Goal: Task Accomplishment & Management: Manage account settings

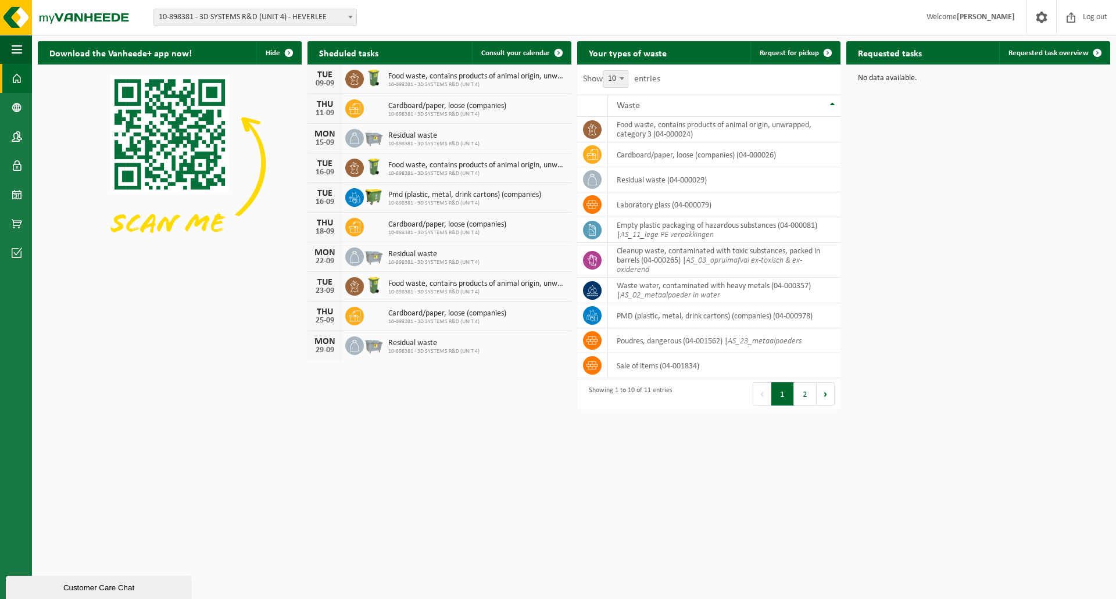
click at [343, 18] on span "10-898381 - 3D SYSTEMS R&D (UNIT 4) - HEVERLEE" at bounding box center [255, 17] width 202 height 16
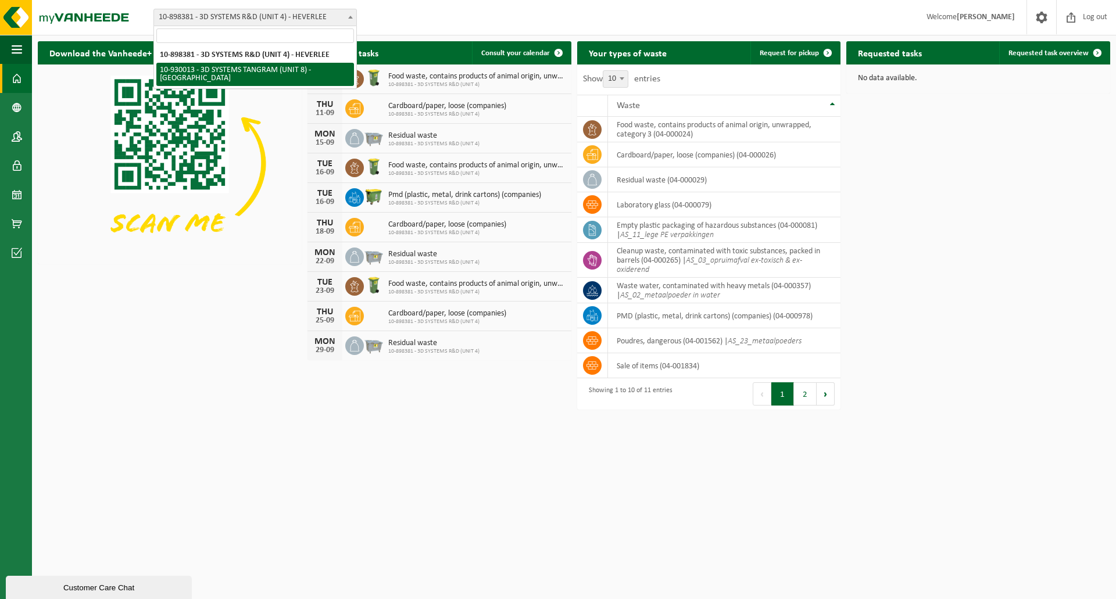
select select "134198"
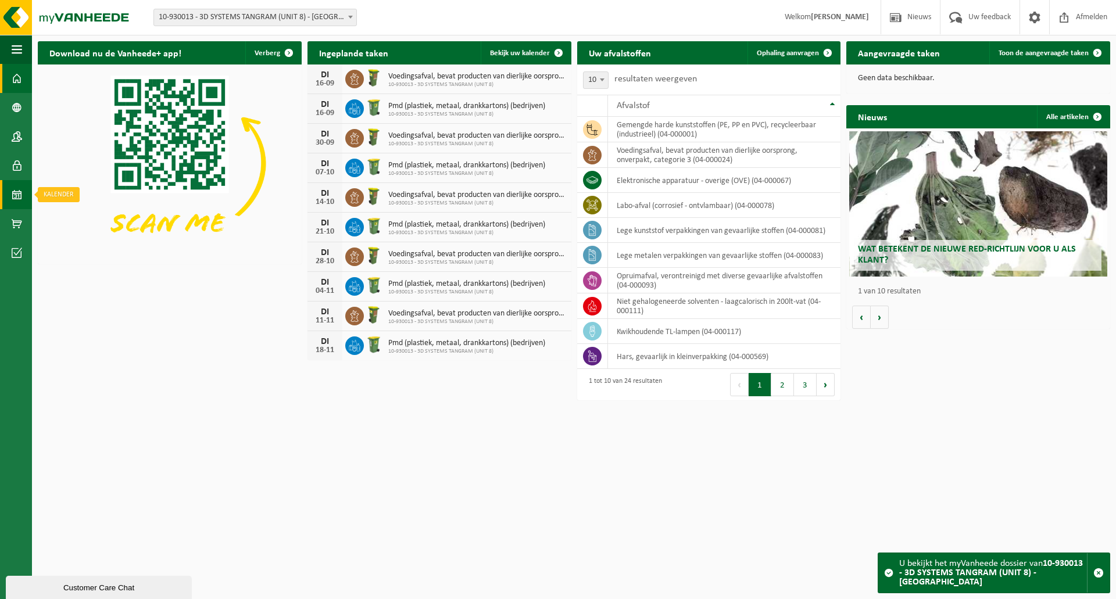
click at [21, 195] on span at bounding box center [17, 194] width 10 height 29
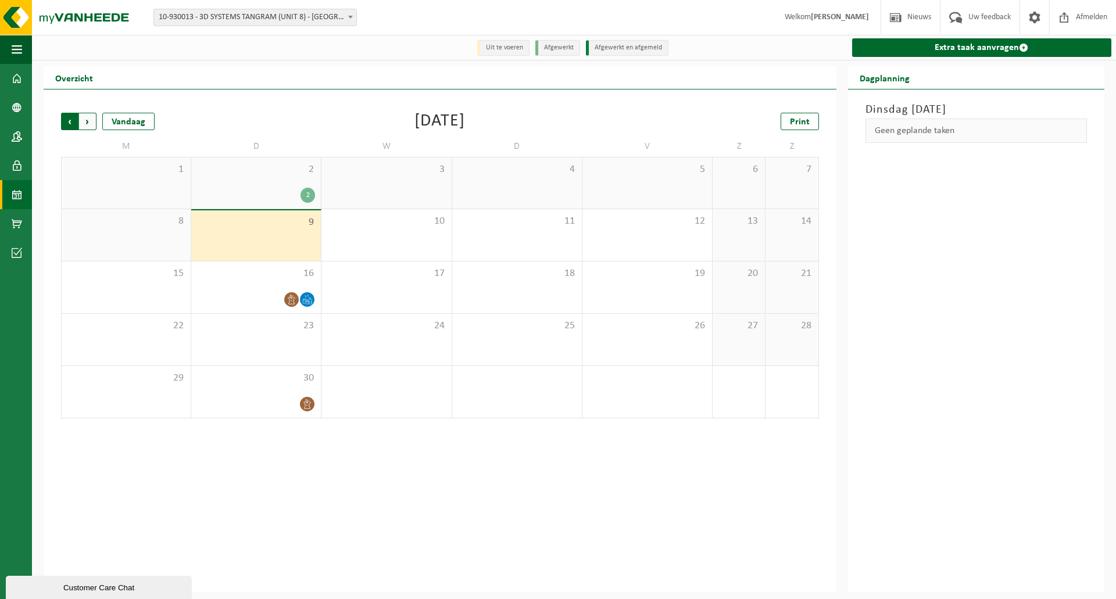
click at [89, 118] on span "Volgende" at bounding box center [87, 121] width 17 height 17
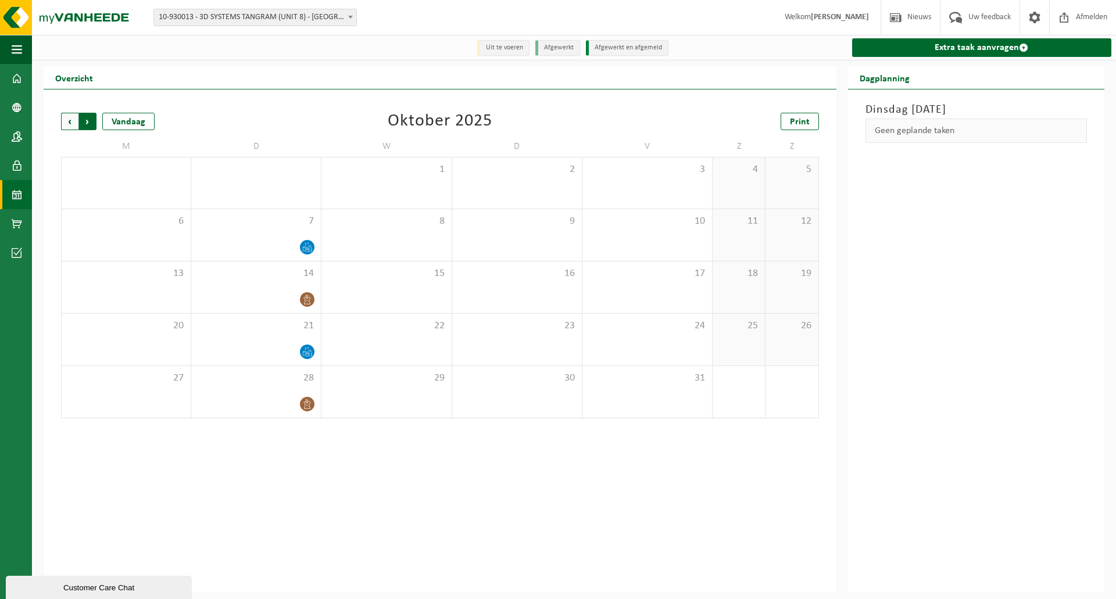
click at [66, 124] on span "Vorige" at bounding box center [69, 121] width 17 height 17
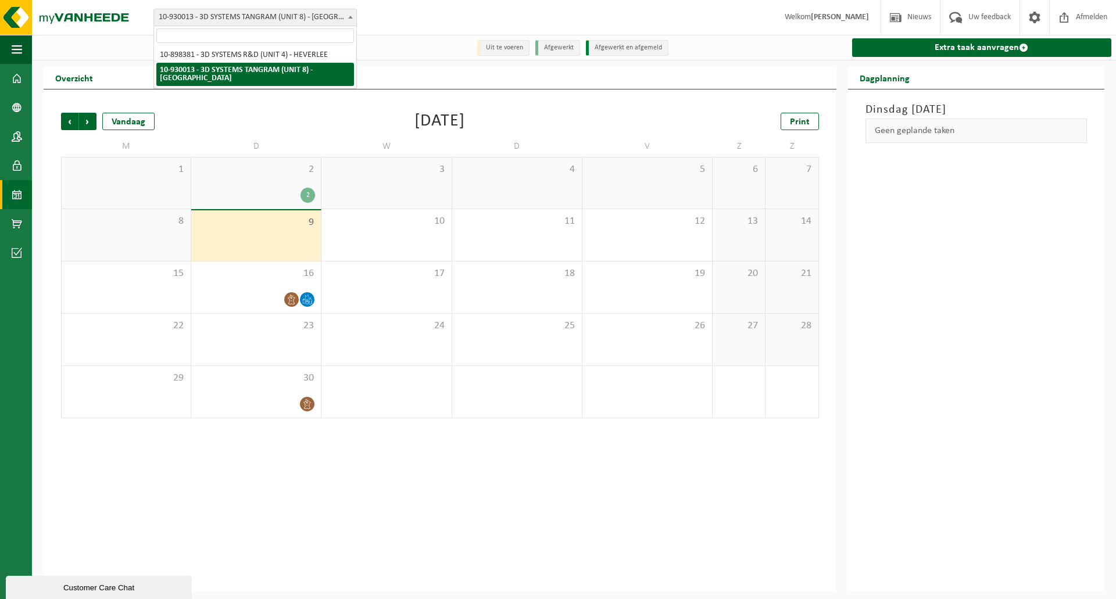
click at [271, 24] on span "10-930013 - 3D SYSTEMS TANGRAM (UNIT 8) - [GEOGRAPHIC_DATA]" at bounding box center [255, 17] width 202 height 16
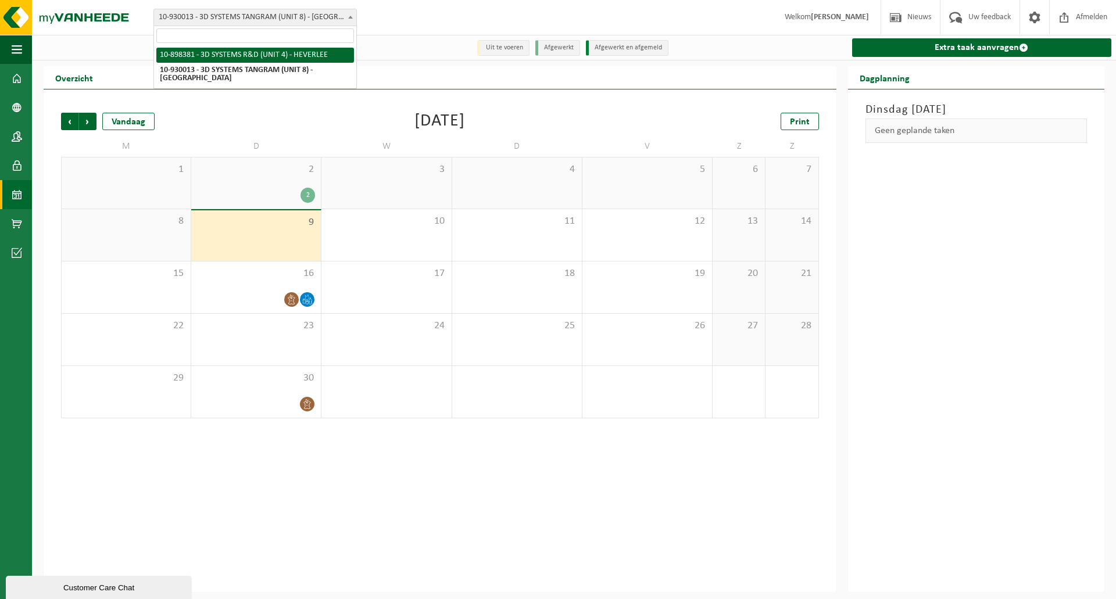
select select "133216"
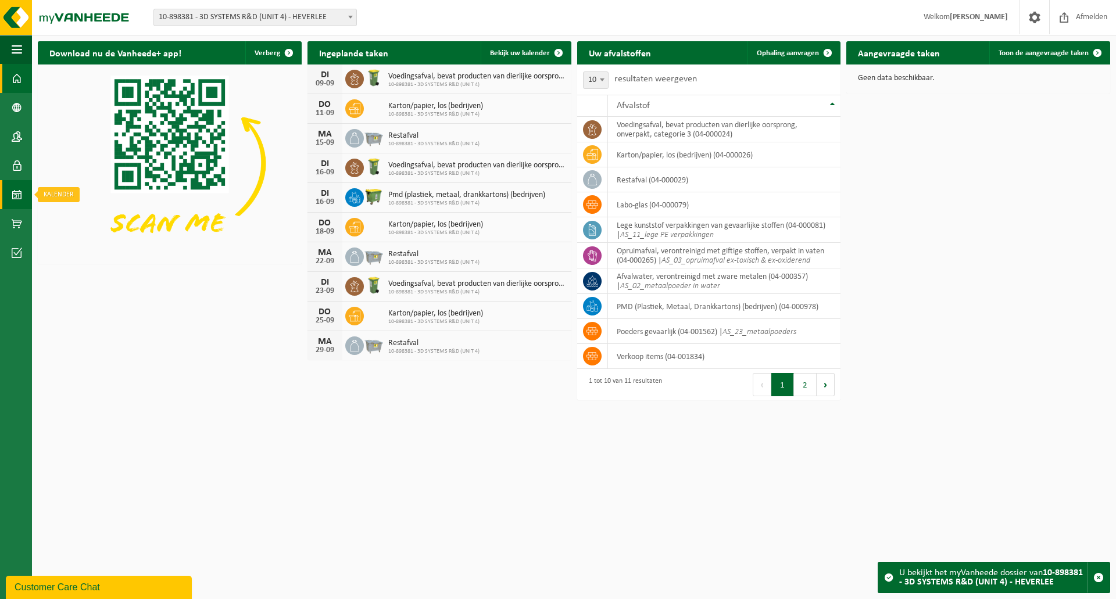
click at [17, 185] on span at bounding box center [17, 194] width 10 height 29
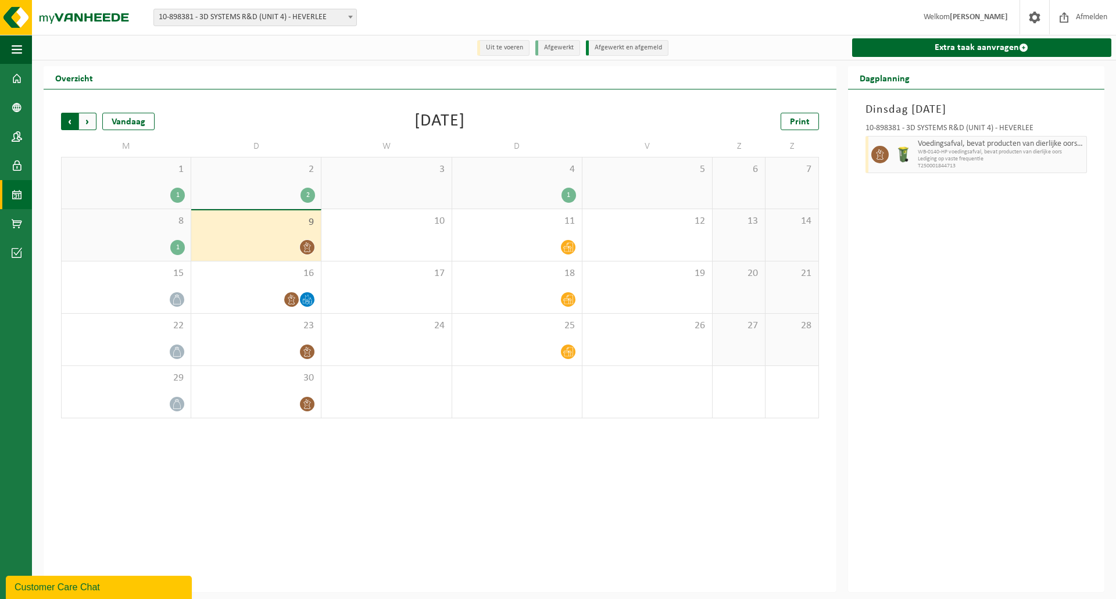
click at [91, 123] on span "Volgende" at bounding box center [87, 121] width 17 height 17
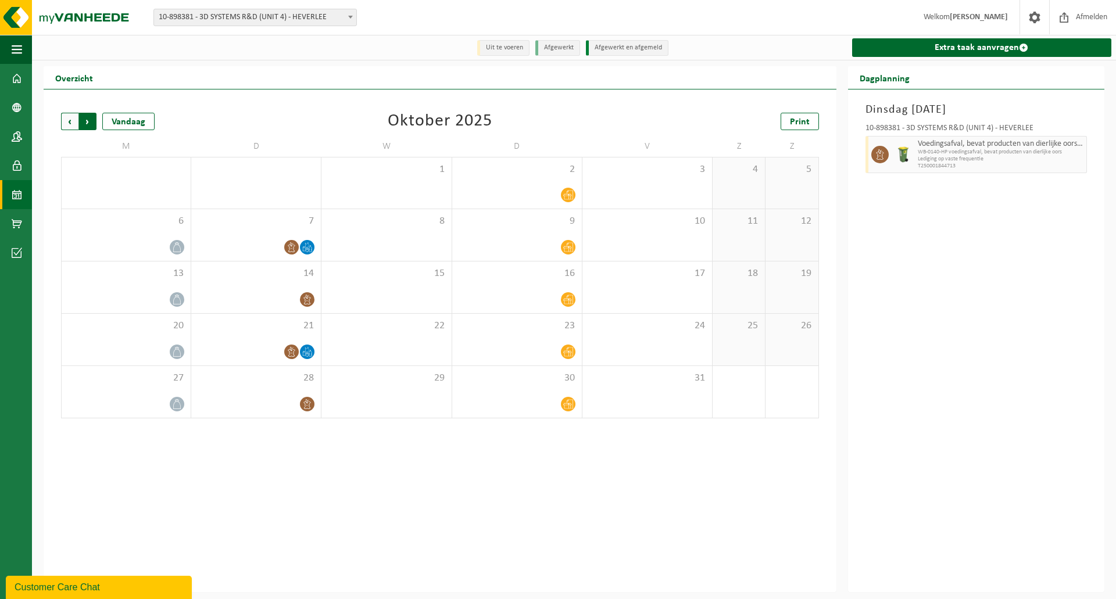
click at [67, 124] on span "Vorige" at bounding box center [69, 121] width 17 height 17
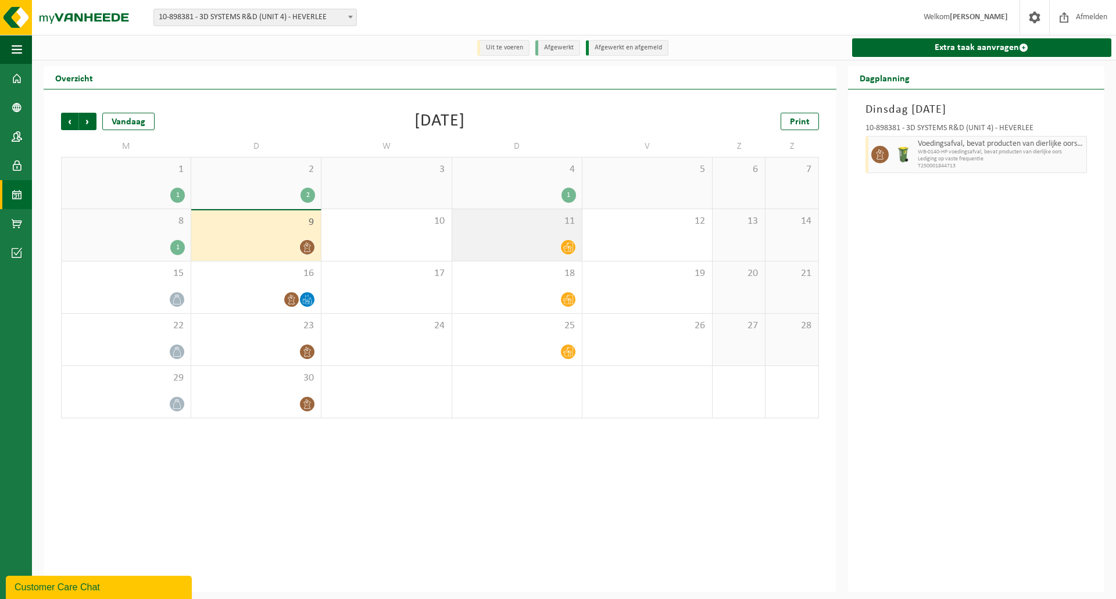
click at [561, 249] on span at bounding box center [568, 247] width 15 height 15
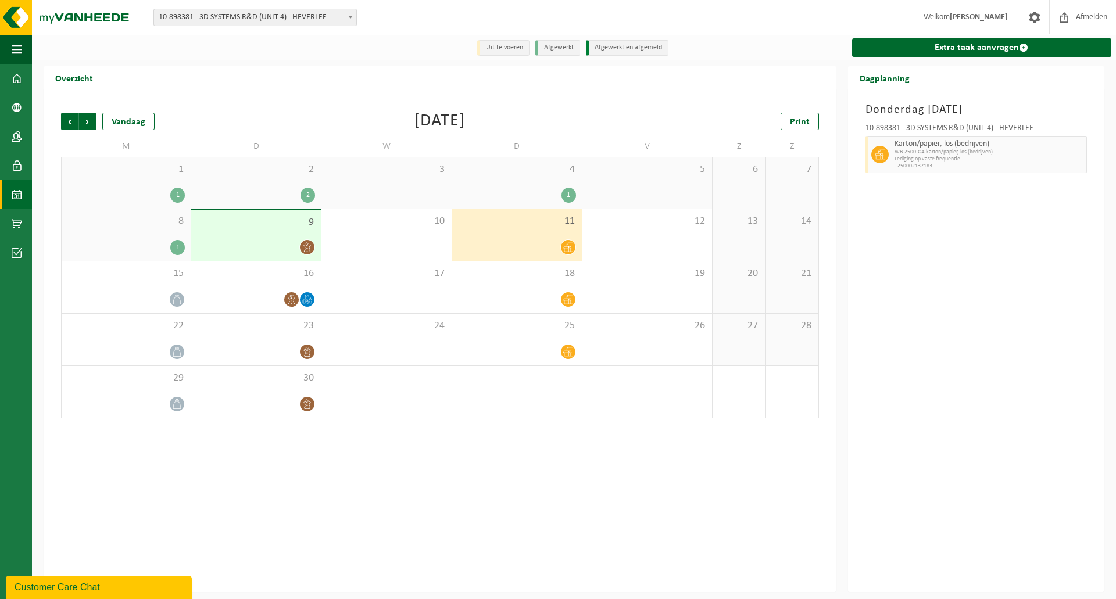
click at [572, 246] on icon at bounding box center [568, 247] width 10 height 10
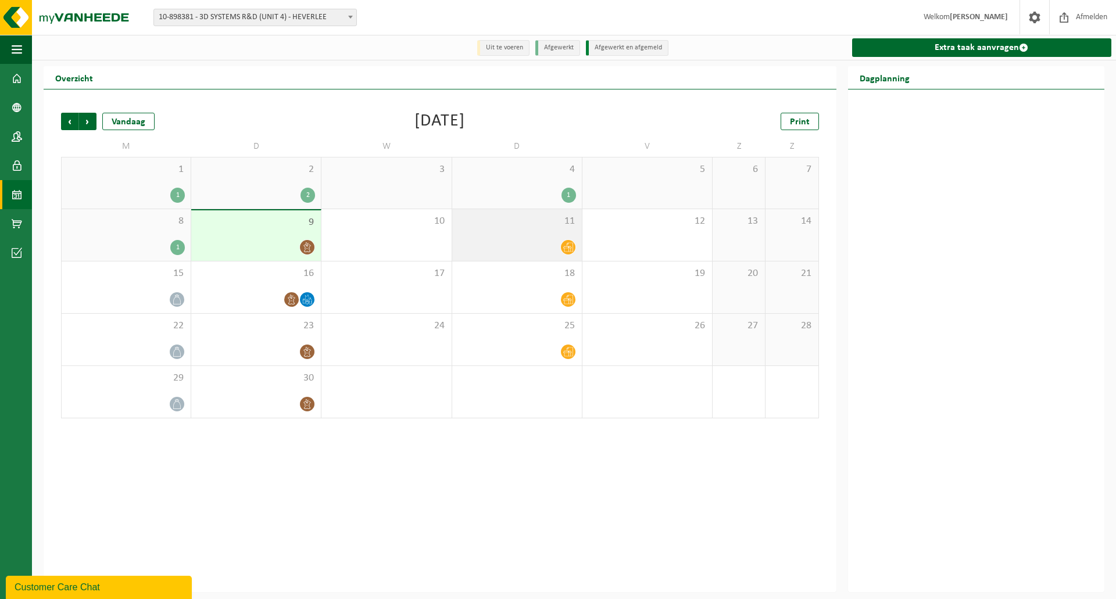
click at [571, 248] on icon at bounding box center [568, 247] width 10 height 9
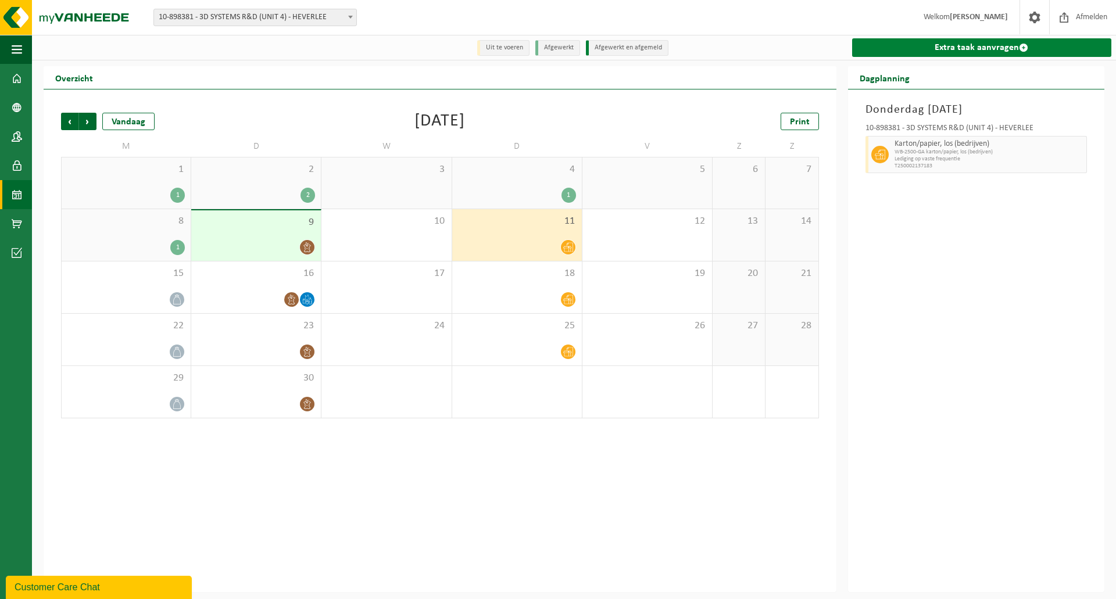
click at [994, 49] on link "Extra taak aanvragen" at bounding box center [981, 47] width 259 height 19
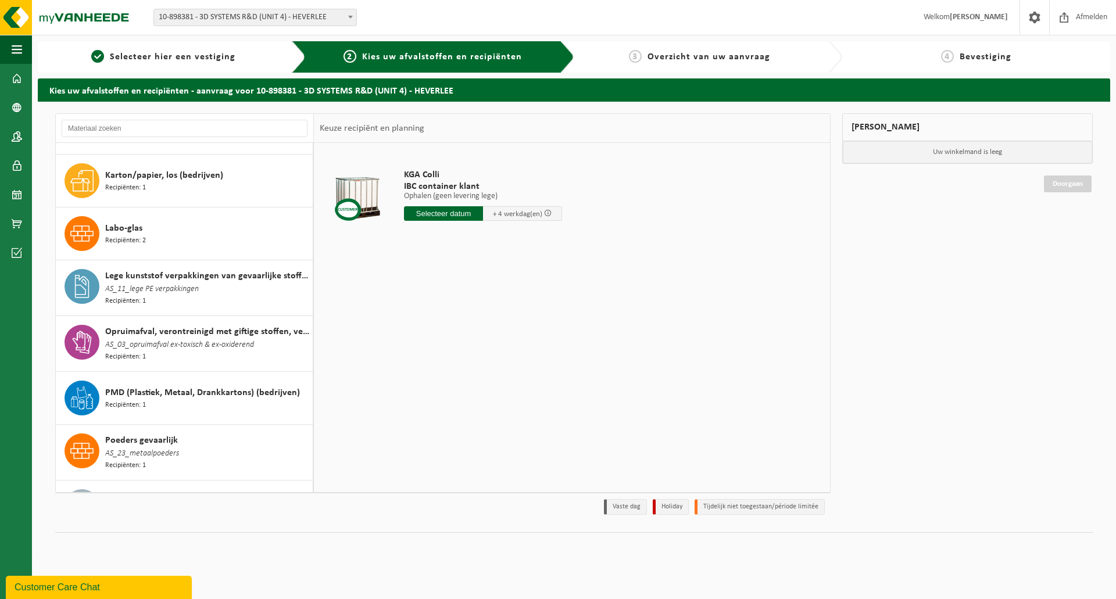
scroll to position [98, 0]
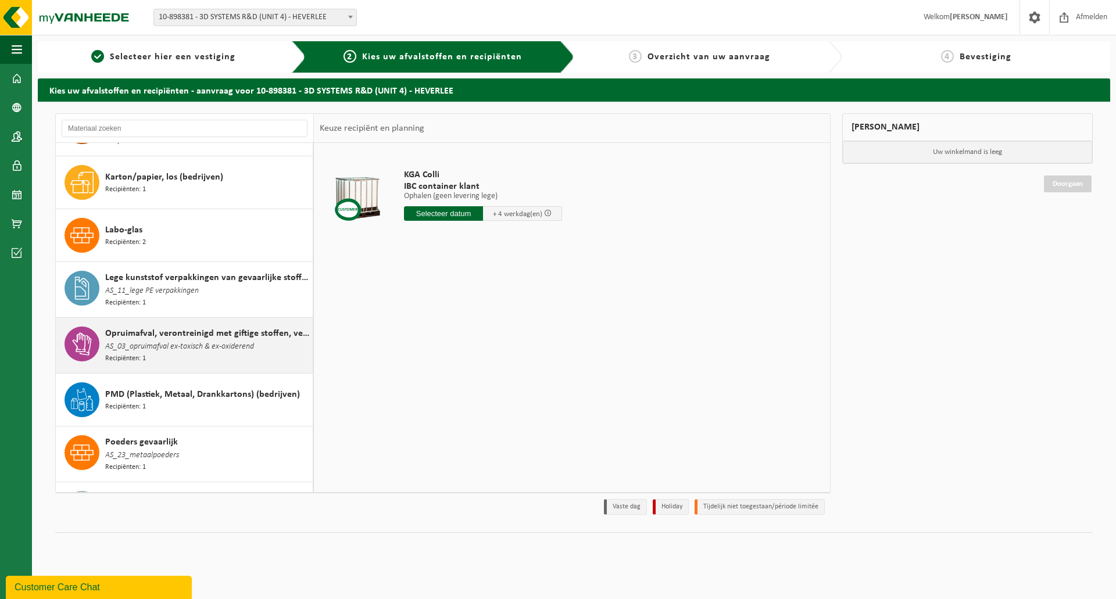
click at [230, 332] on span "Opruimafval, verontreinigd met giftige stoffen, verpakt in vaten" at bounding box center [207, 334] width 205 height 14
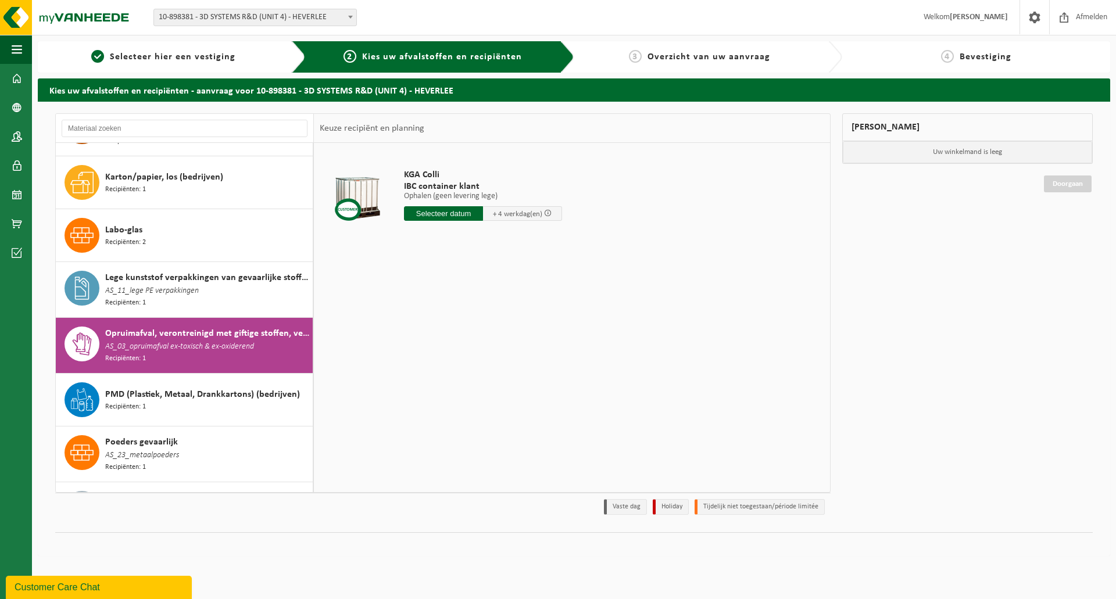
scroll to position [185, 0]
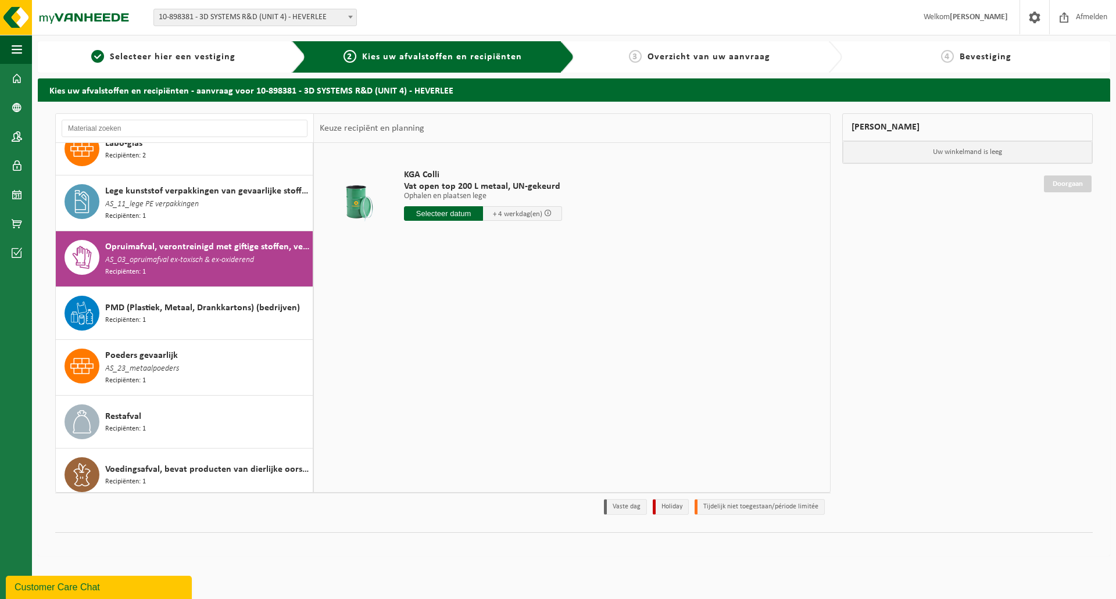
click at [458, 214] on input "text" at bounding box center [443, 213] width 79 height 15
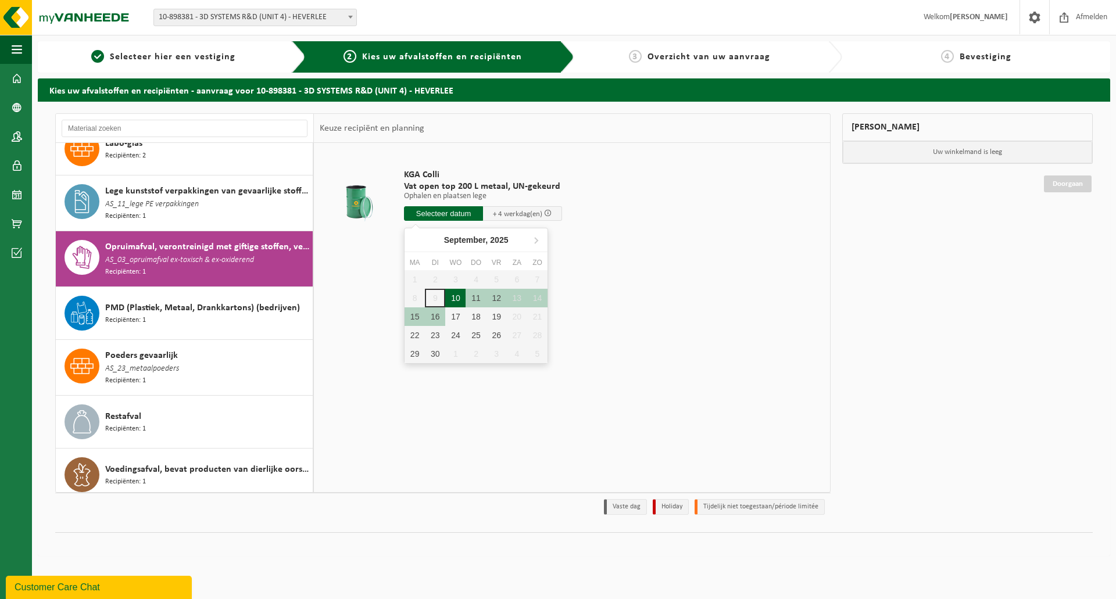
click at [454, 294] on div "10" at bounding box center [455, 298] width 20 height 19
type input "Van 2025-09-10"
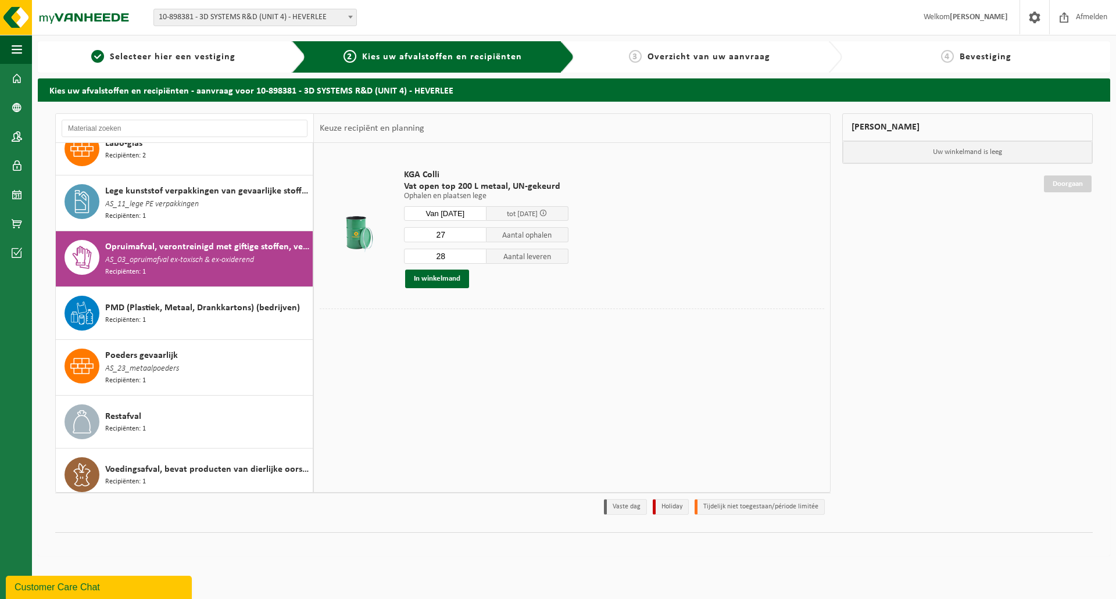
click at [477, 239] on input "27" at bounding box center [445, 234] width 83 height 15
click at [477, 239] on input "26" at bounding box center [445, 234] width 83 height 15
click at [477, 239] on input "25" at bounding box center [445, 234] width 83 height 15
click at [477, 239] on input "24" at bounding box center [445, 234] width 83 height 15
click at [477, 239] on input "23" at bounding box center [445, 234] width 83 height 15
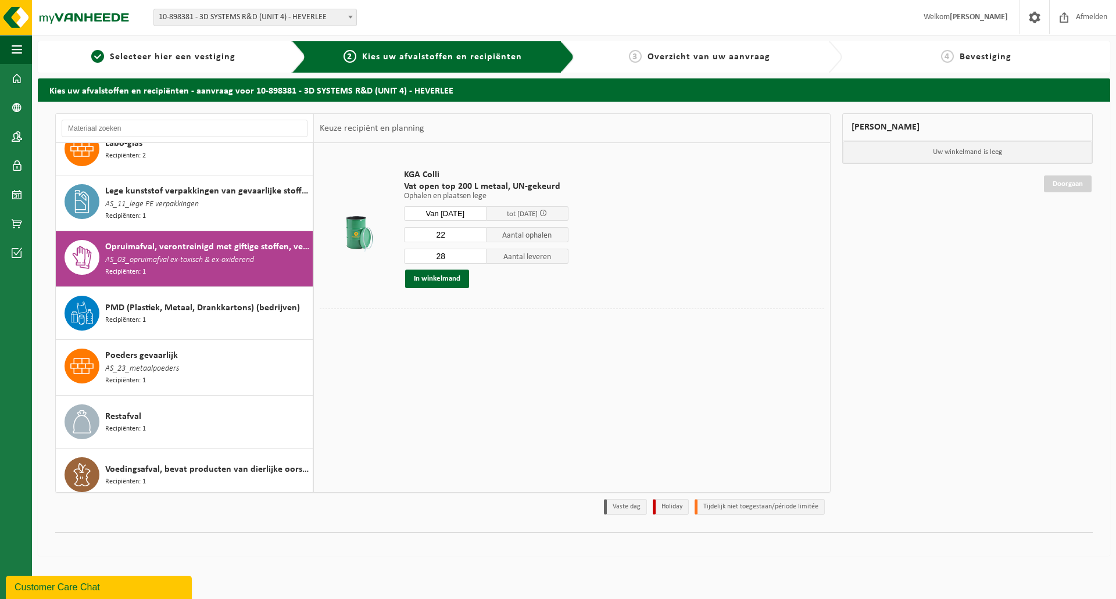
click at [477, 239] on input "22" at bounding box center [445, 234] width 83 height 15
click at [477, 239] on input "21" at bounding box center [445, 234] width 83 height 15
click at [477, 239] on input "20" at bounding box center [445, 234] width 83 height 15
click at [477, 239] on input "19" at bounding box center [445, 234] width 83 height 15
click at [477, 239] on input "18" at bounding box center [445, 234] width 83 height 15
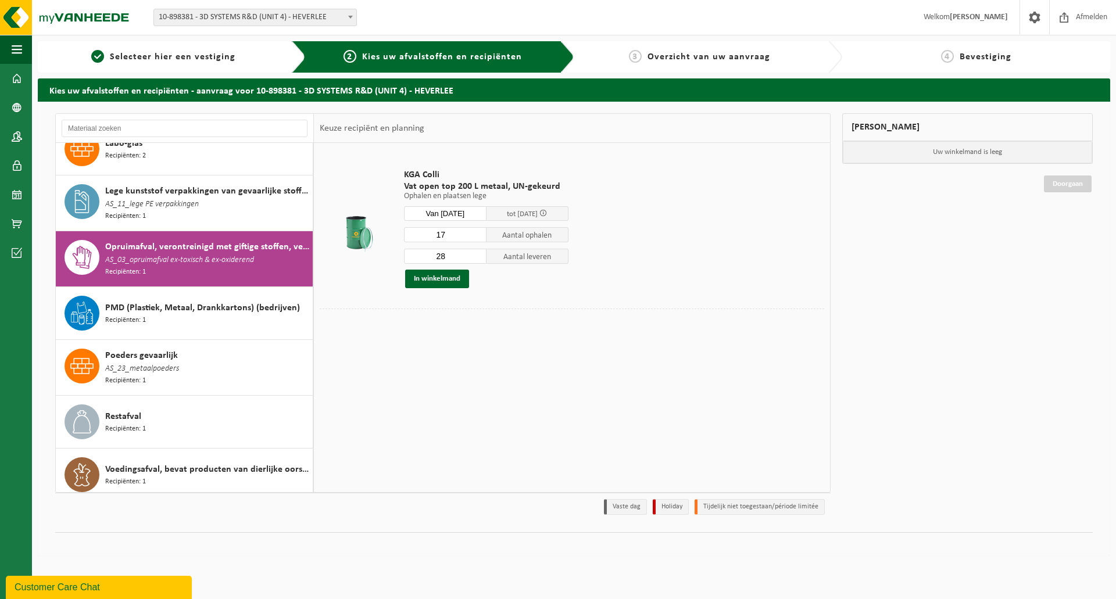
click at [477, 239] on input "17" at bounding box center [445, 234] width 83 height 15
click at [477, 239] on input "16" at bounding box center [445, 234] width 83 height 15
click at [477, 239] on input "15" at bounding box center [445, 234] width 83 height 15
click at [477, 239] on input "14" at bounding box center [445, 234] width 83 height 15
click at [477, 239] on input "13" at bounding box center [445, 234] width 83 height 15
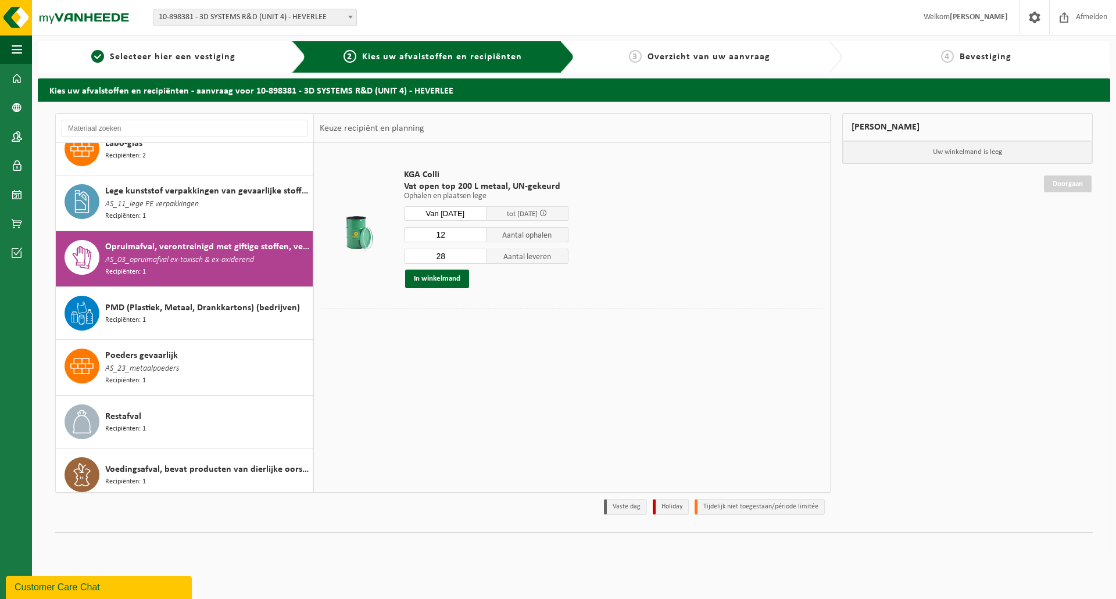
click at [477, 239] on input "12" at bounding box center [445, 234] width 83 height 15
click at [477, 239] on input "11" at bounding box center [445, 234] width 83 height 15
click at [477, 239] on input "10" at bounding box center [445, 234] width 83 height 15
click at [477, 239] on input "9" at bounding box center [445, 234] width 83 height 15
click at [477, 239] on input "8" at bounding box center [445, 234] width 83 height 15
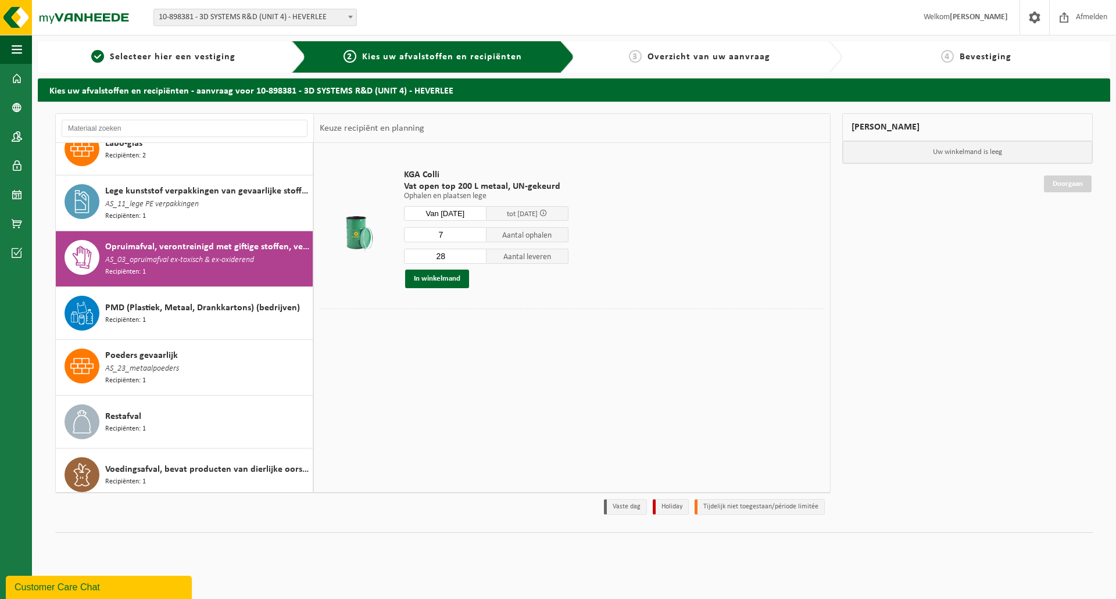
click at [477, 239] on input "7" at bounding box center [445, 234] width 83 height 15
click at [477, 239] on input "6" at bounding box center [445, 234] width 83 height 15
click at [477, 239] on input "5" at bounding box center [445, 234] width 83 height 15
click at [477, 239] on input "4" at bounding box center [445, 234] width 83 height 15
type input "3"
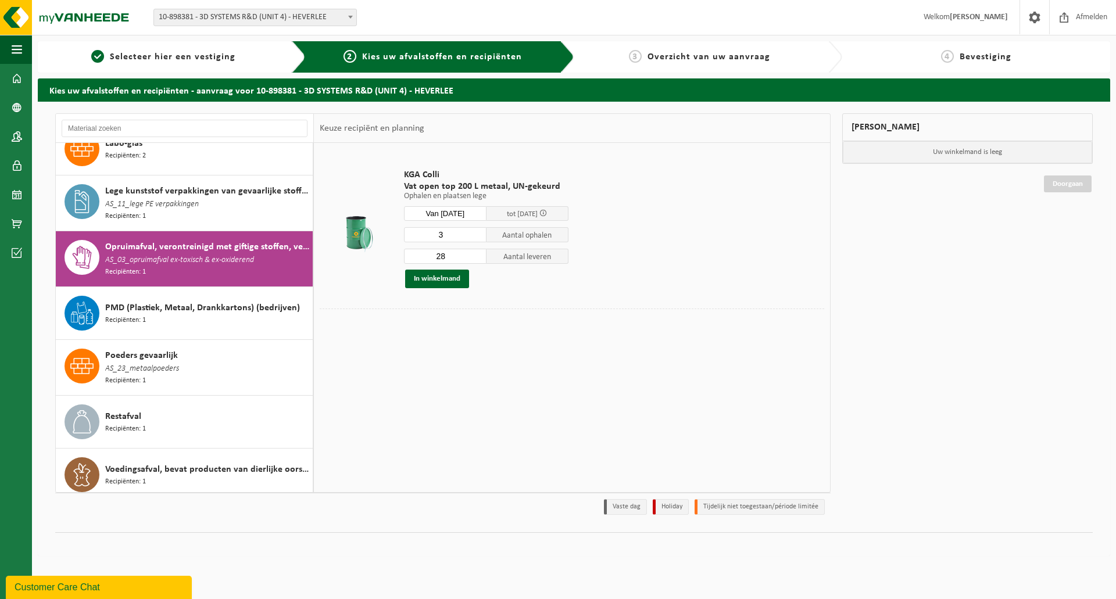
click at [477, 239] on input "3" at bounding box center [445, 234] width 83 height 15
click at [478, 260] on input "8" at bounding box center [445, 256] width 83 height 15
click at [478, 260] on input "7" at bounding box center [445, 256] width 83 height 15
type input "6"
click at [478, 260] on input "6" at bounding box center [445, 256] width 83 height 15
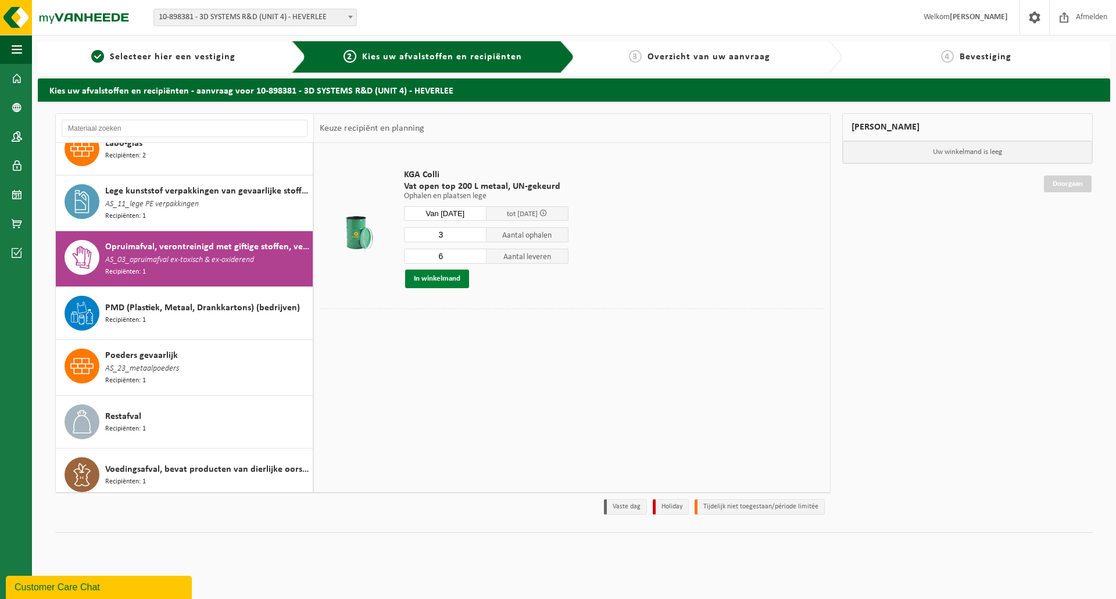
click at [439, 281] on button "In winkelmand" at bounding box center [437, 279] width 64 height 19
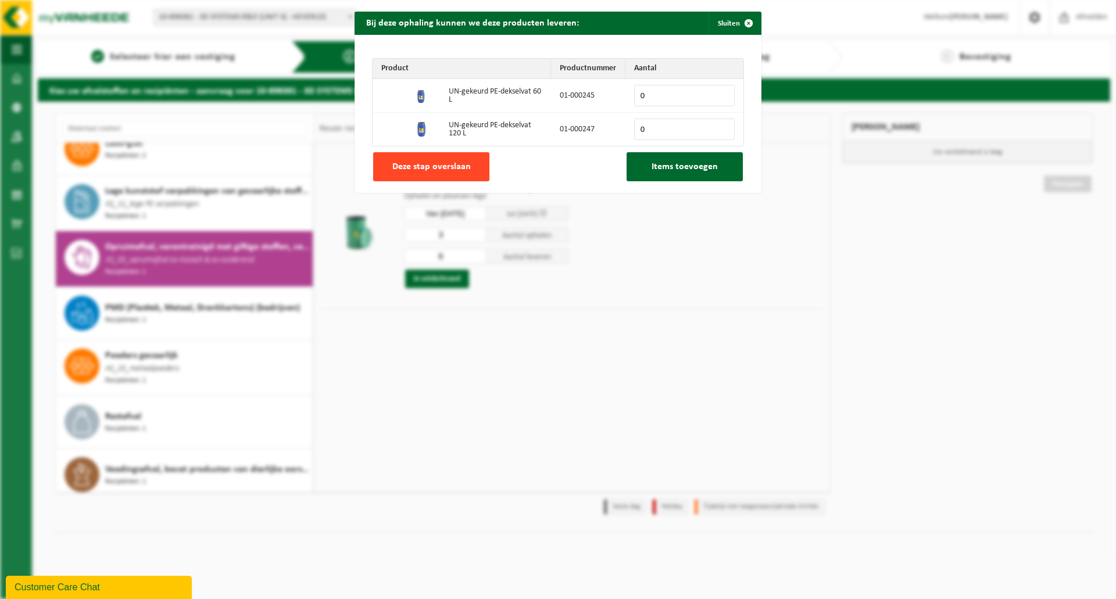
click at [468, 160] on button "Deze stap overslaan" at bounding box center [431, 166] width 116 height 29
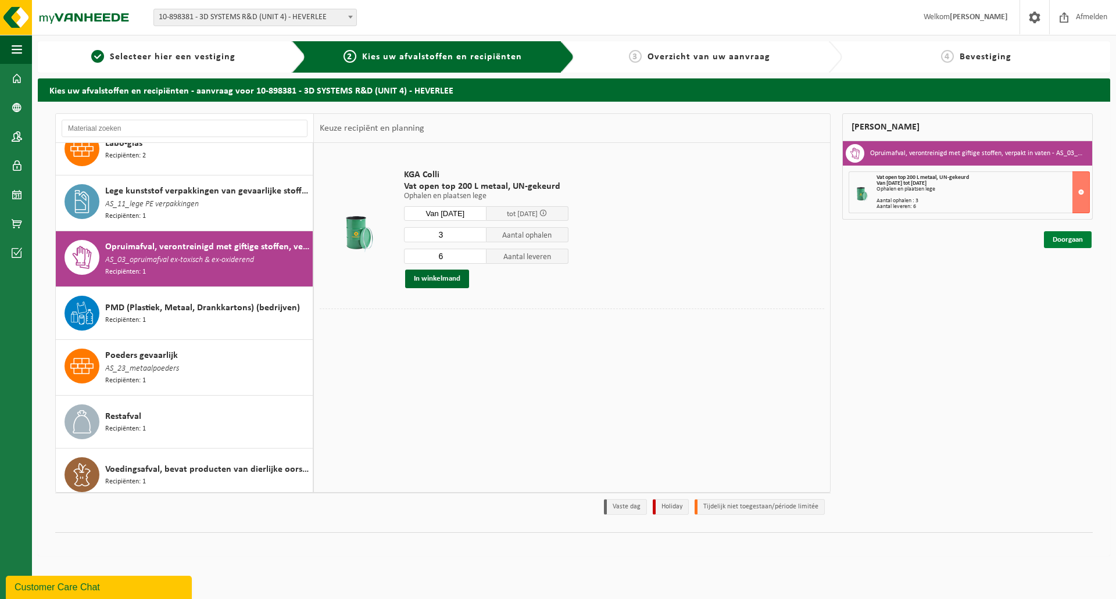
click at [1069, 237] on link "Doorgaan" at bounding box center [1068, 239] width 48 height 17
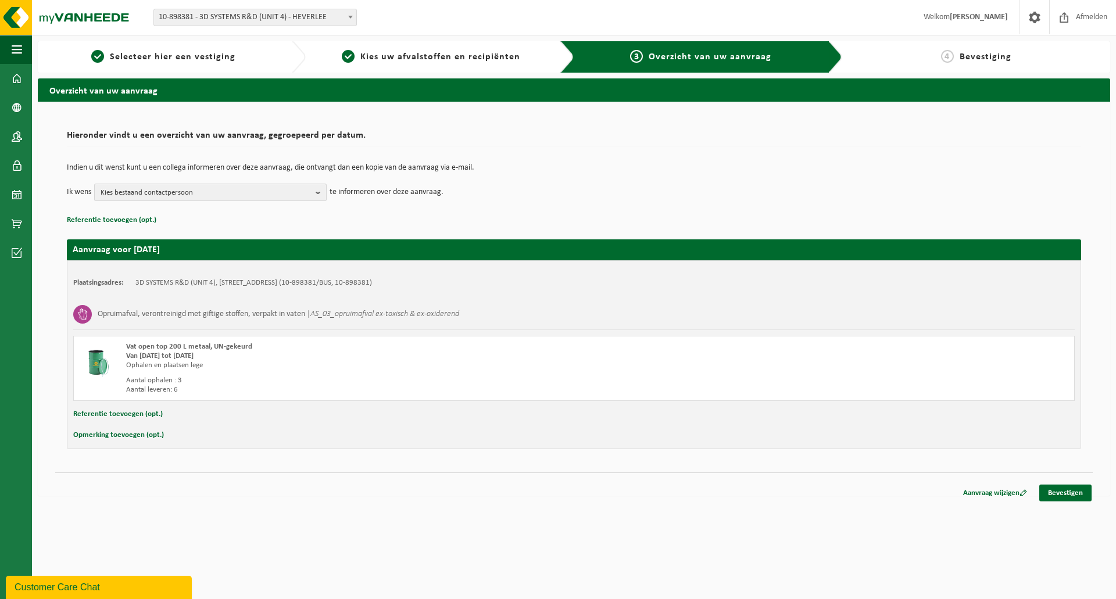
click at [238, 191] on span "Kies bestaand contactpersoon" at bounding box center [206, 192] width 210 height 17
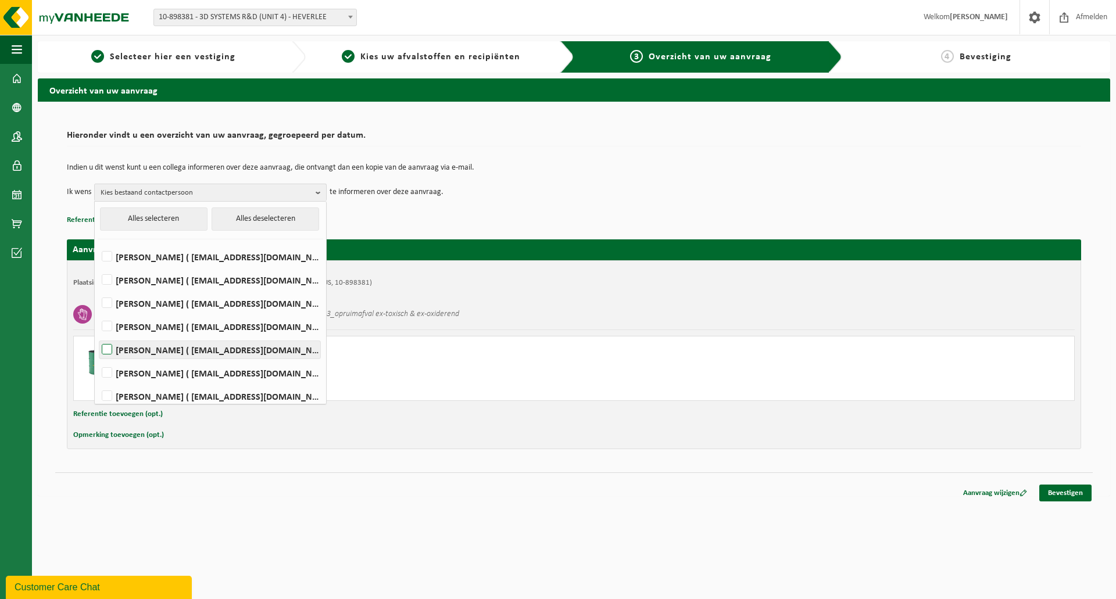
click at [201, 350] on label "Kris Peeters ( kris.peeters@3dsystems.com )" at bounding box center [209, 349] width 221 height 17
click at [98, 335] on input "Kris Peeters ( kris.peeters@3dsystems.com )" at bounding box center [97, 335] width 1 height 1
checkbox input "true"
click at [525, 216] on p "Referentie toevoegen (opt.)" at bounding box center [574, 220] width 1014 height 15
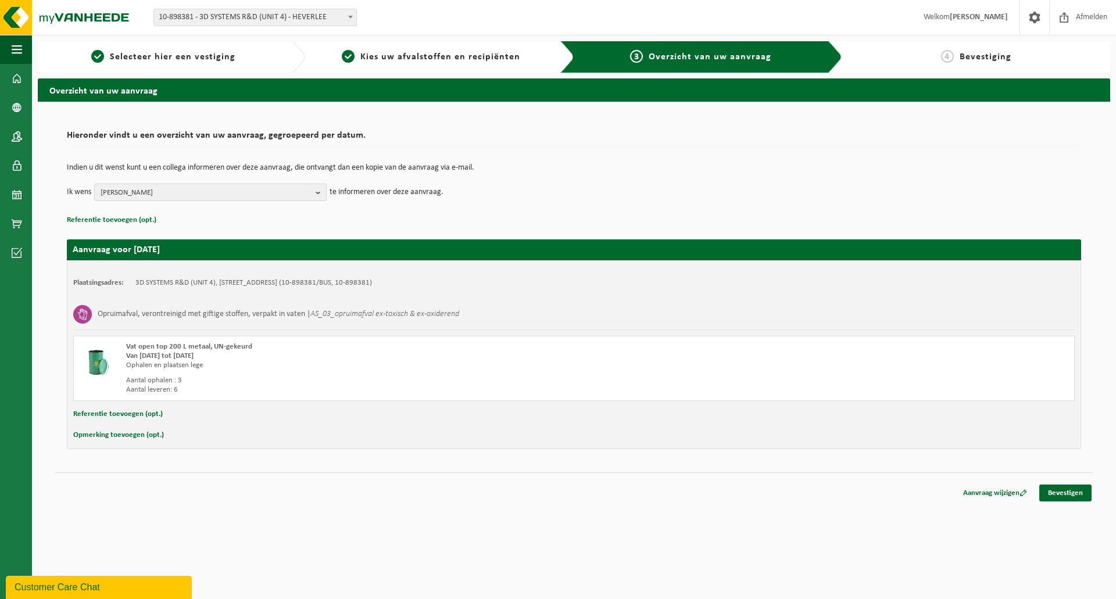
click at [318, 195] on b "button" at bounding box center [321, 192] width 10 height 16
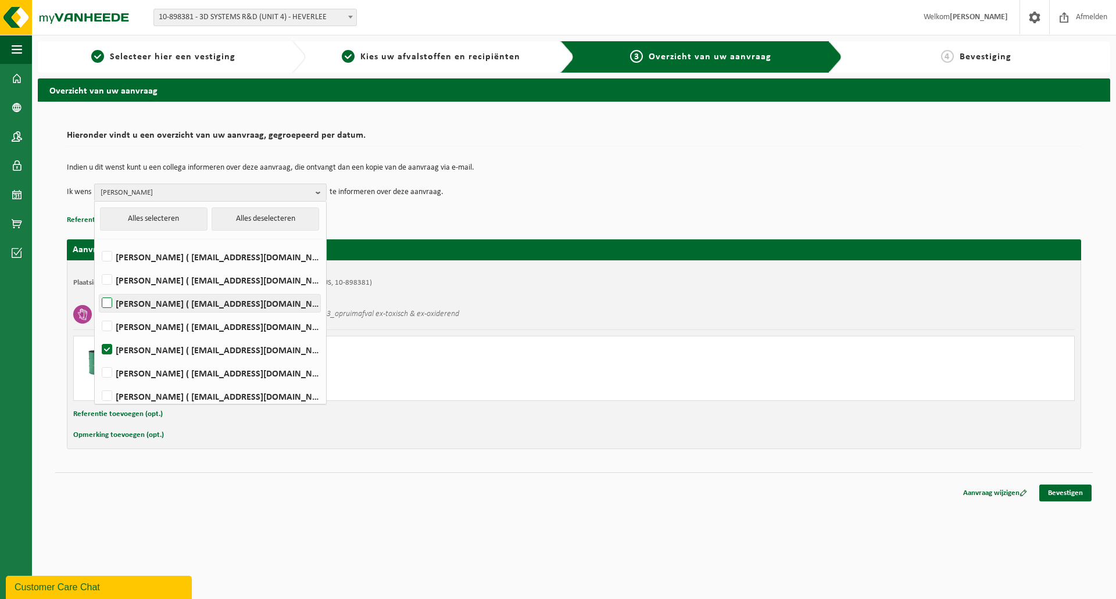
click at [108, 300] on label "Gael Hendrickx ( gael.hendrickx@3dsystems.com )" at bounding box center [209, 303] width 221 height 17
click at [98, 289] on input "Gael Hendrickx ( gael.hendrickx@3dsystems.com )" at bounding box center [97, 288] width 1 height 1
checkbox input "true"
click at [106, 280] on label "Peter Geboes ( peter.geboes@3dsystems.com )" at bounding box center [209, 279] width 221 height 17
click at [98, 266] on input "Peter Geboes ( peter.geboes@3dsystems.com )" at bounding box center [97, 265] width 1 height 1
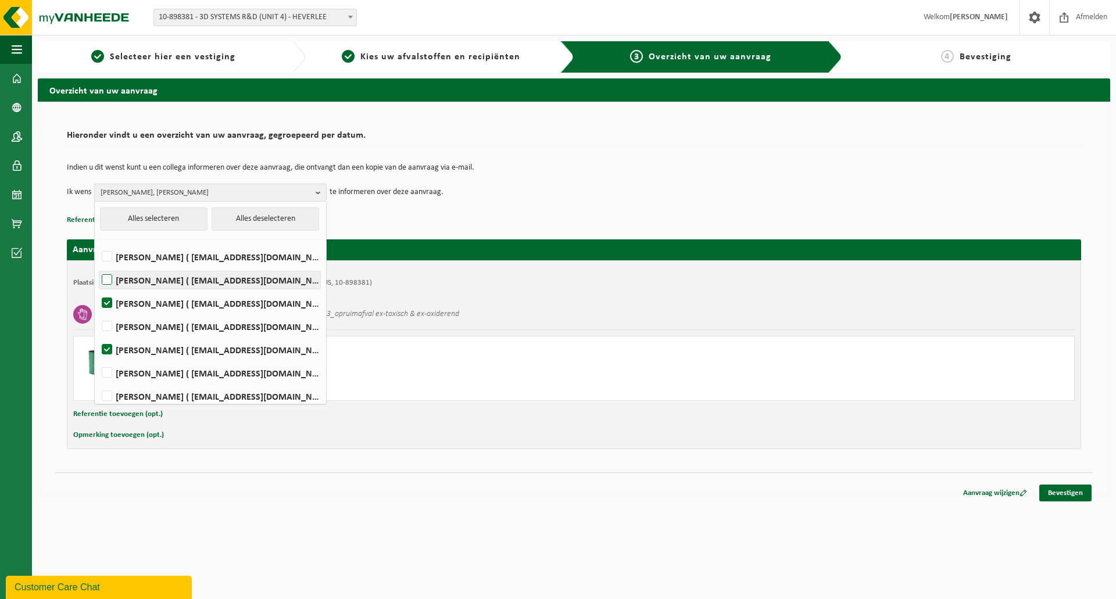
checkbox input "true"
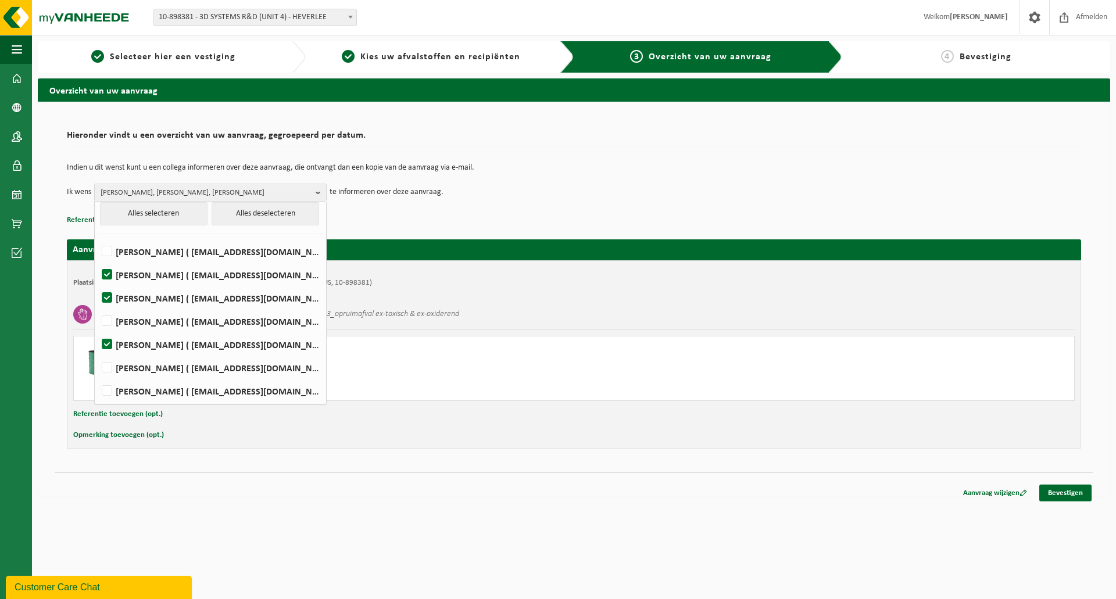
scroll to position [6, 0]
click at [426, 218] on p "Referentie toevoegen (opt.)" at bounding box center [574, 220] width 1014 height 15
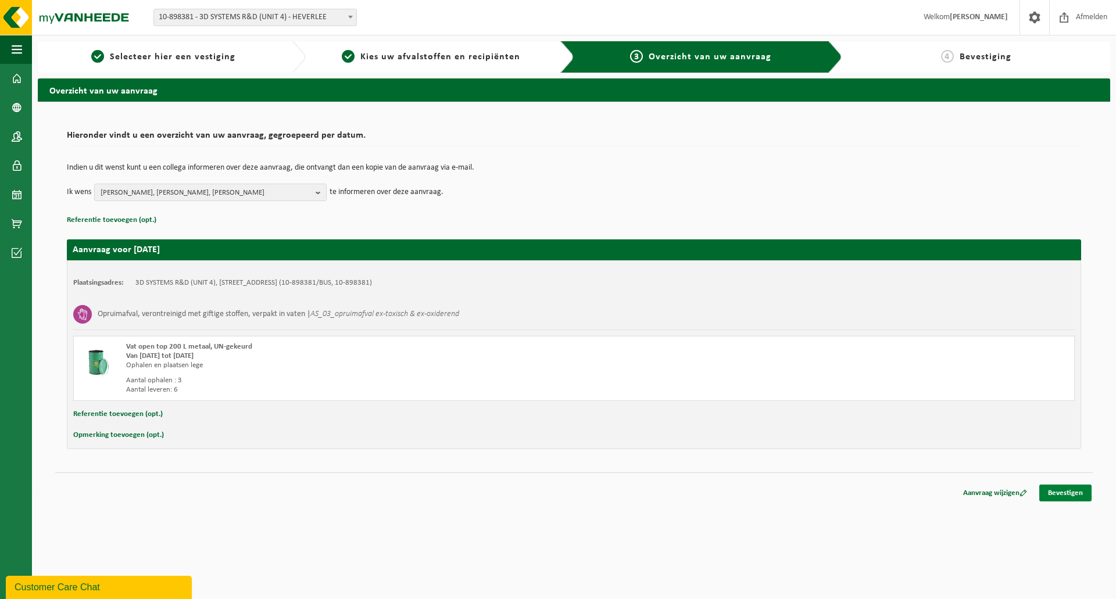
click at [1059, 495] on link "Bevestigen" at bounding box center [1065, 493] width 52 height 17
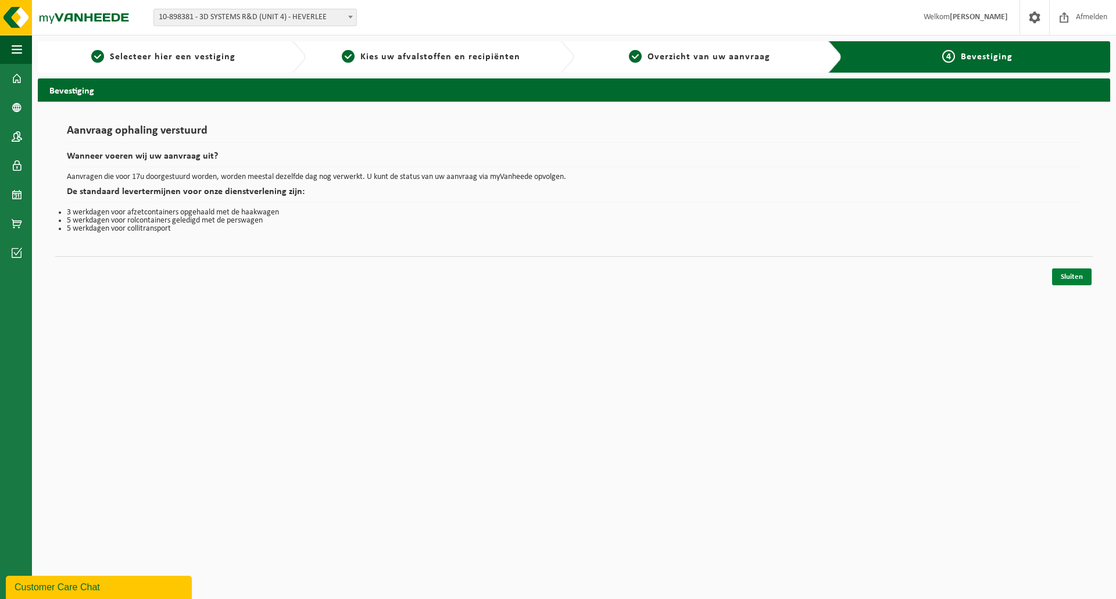
click at [1076, 276] on link "Sluiten" at bounding box center [1072, 276] width 40 height 17
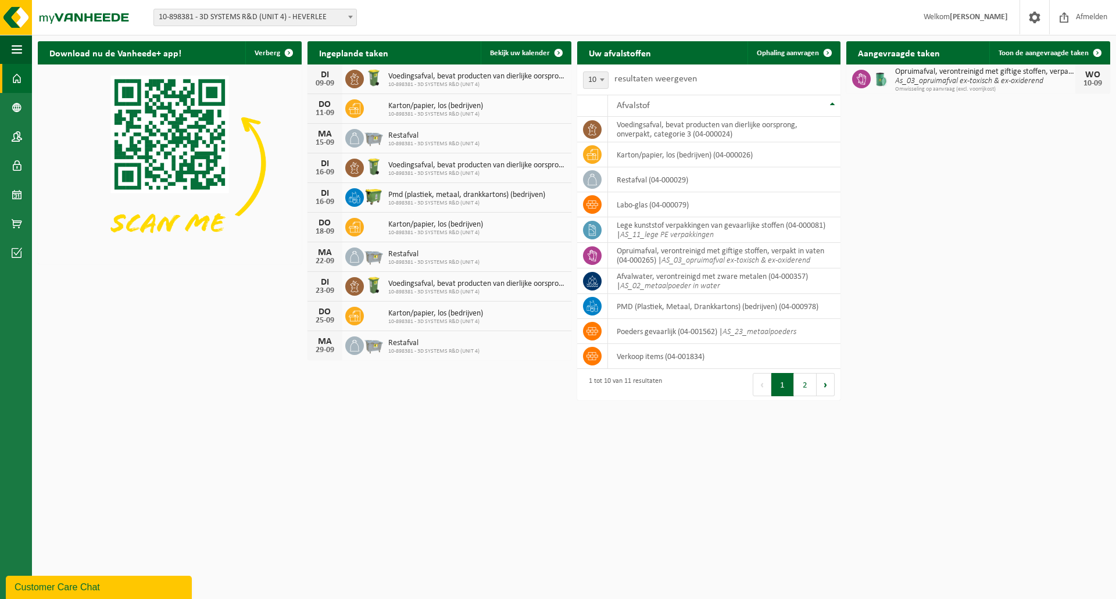
click at [340, 16] on span "10-898381 - 3D SYSTEMS R&D (UNIT 4) - HEVERLEE" at bounding box center [255, 17] width 202 height 16
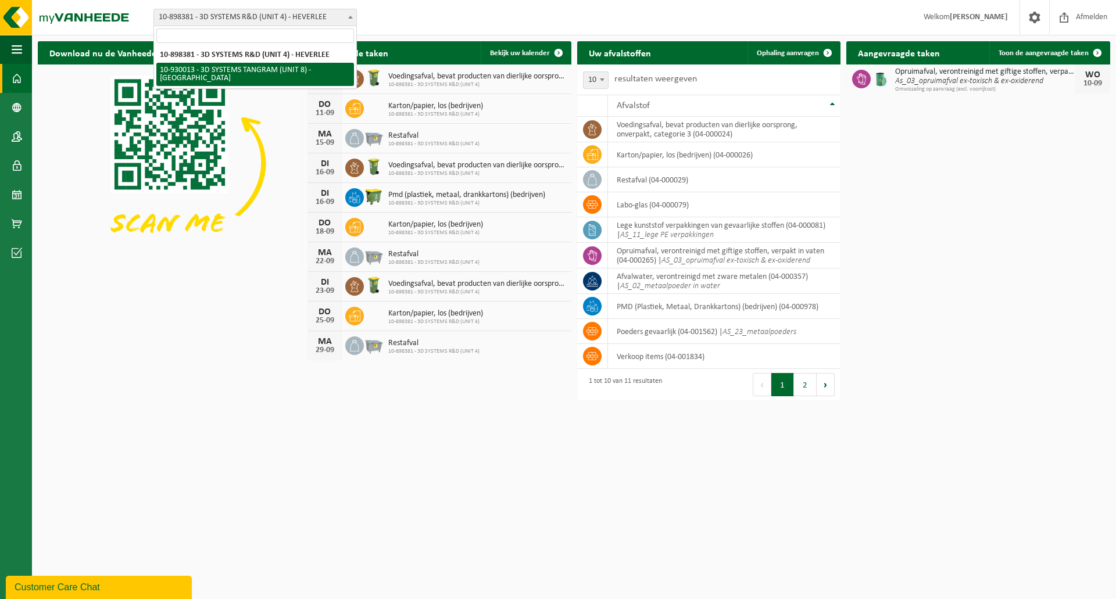
select select "134198"
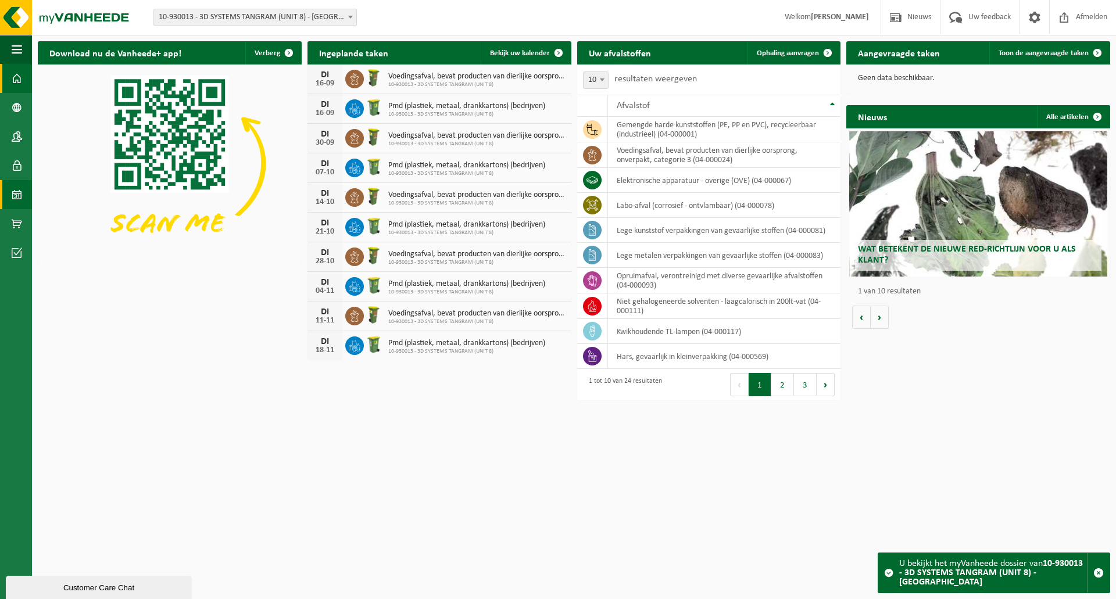
click at [19, 191] on span at bounding box center [17, 194] width 10 height 29
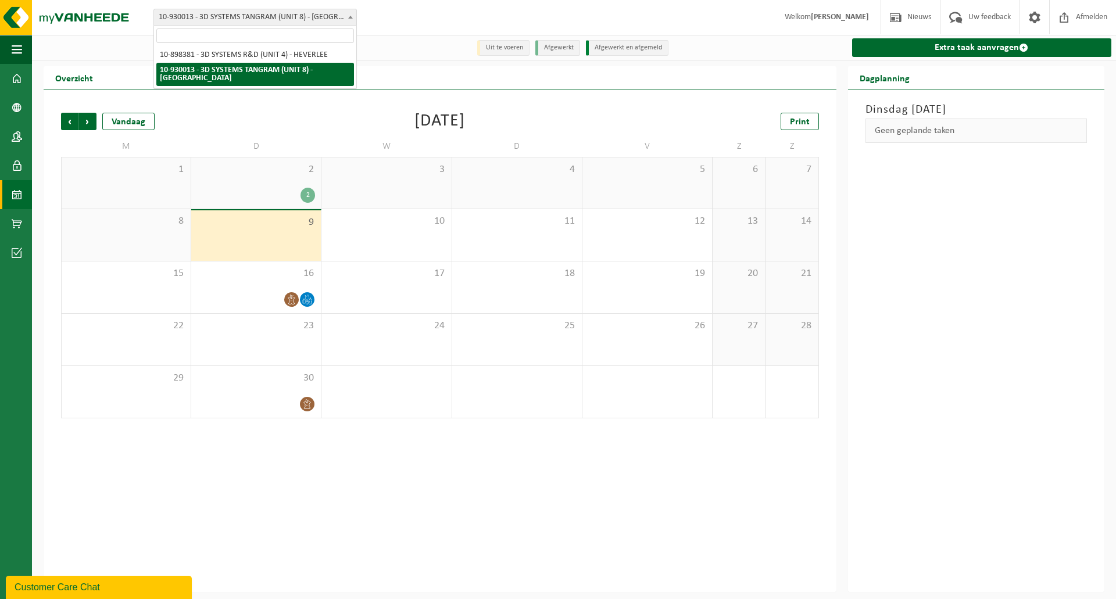
click at [230, 20] on span "10-930013 - 3D SYSTEMS TANGRAM (UNIT 8) - [GEOGRAPHIC_DATA]" at bounding box center [255, 17] width 202 height 16
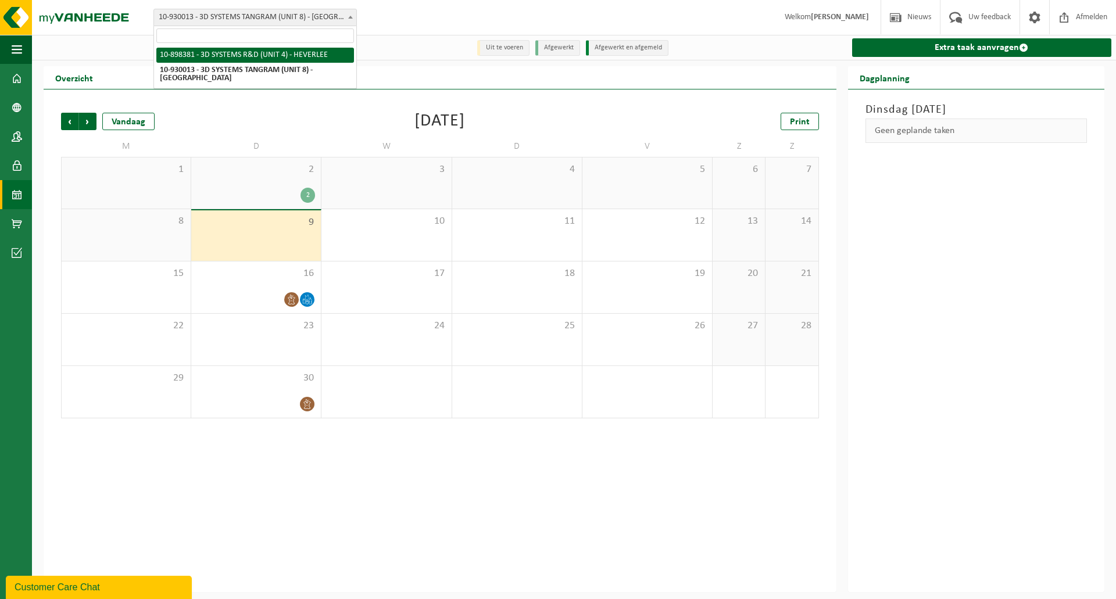
select select "133216"
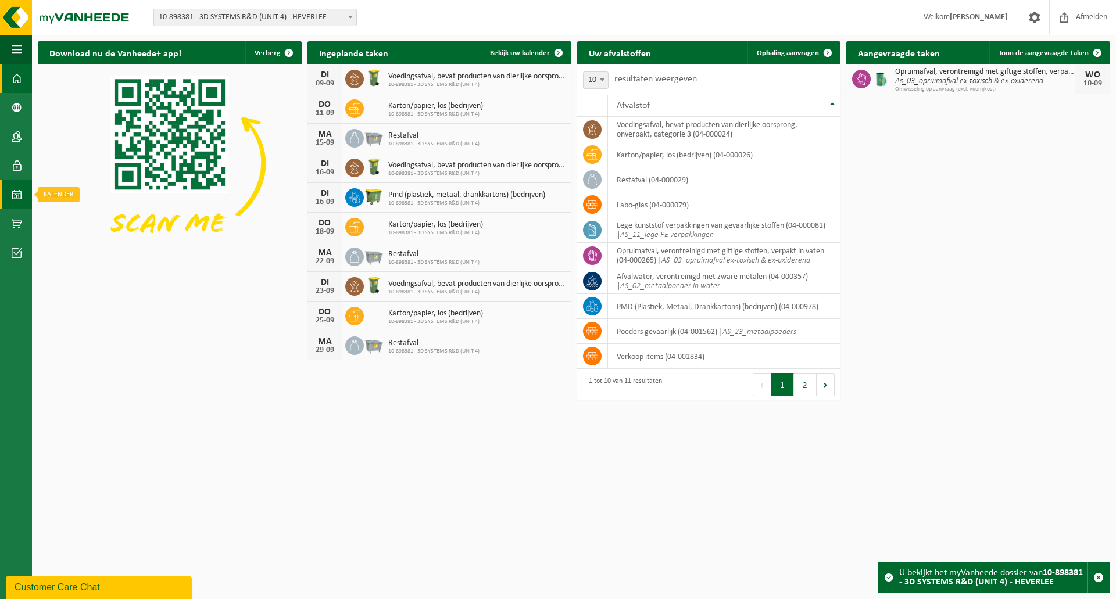
click at [19, 193] on span at bounding box center [17, 194] width 10 height 29
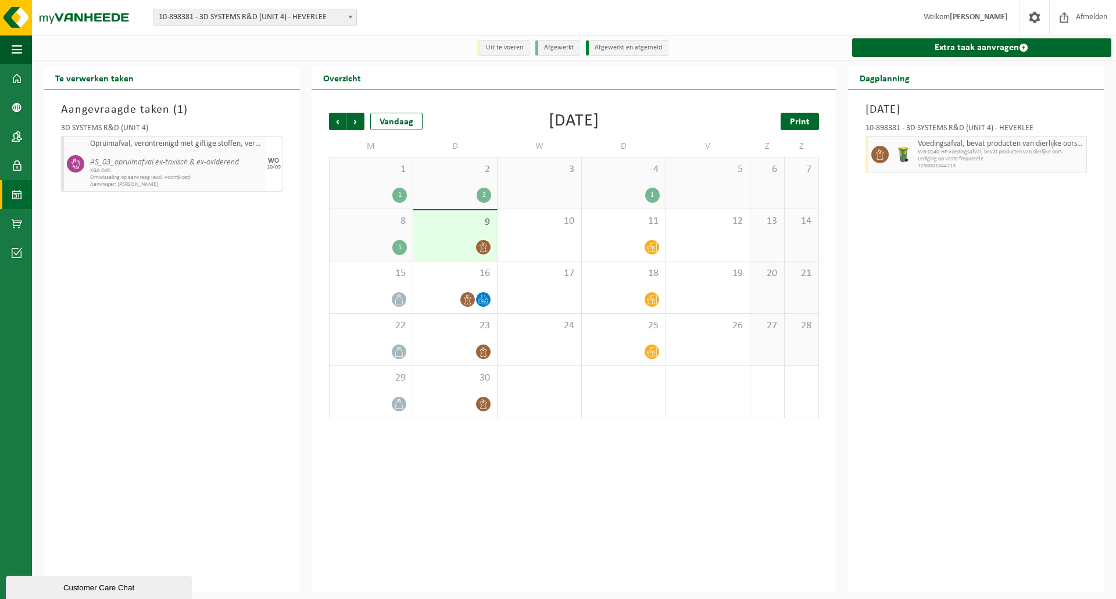
click at [801, 123] on span "Print" at bounding box center [800, 121] width 20 height 9
click at [239, 13] on span "10-898381 - 3D SYSTEMS R&D (UNIT 4) - HEVERLEE" at bounding box center [255, 17] width 202 height 16
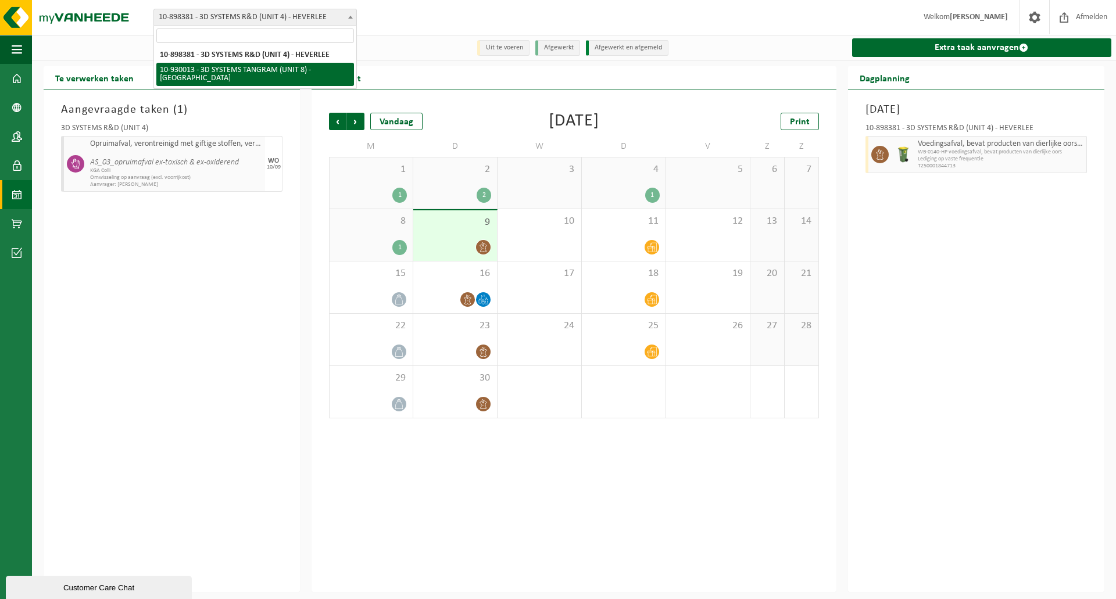
select select "134198"
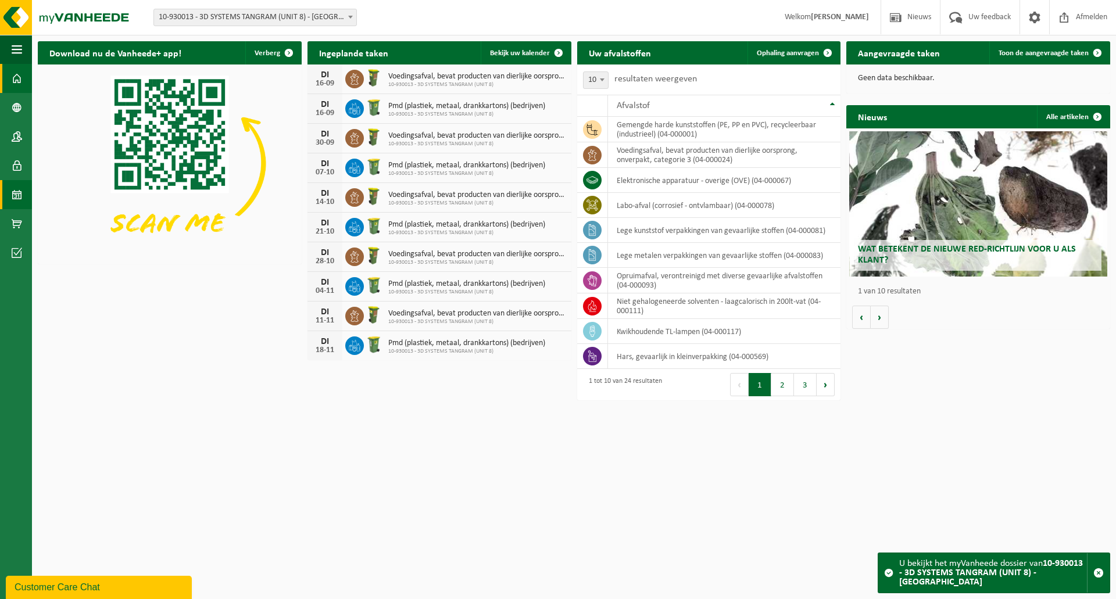
click at [16, 194] on span at bounding box center [17, 194] width 10 height 29
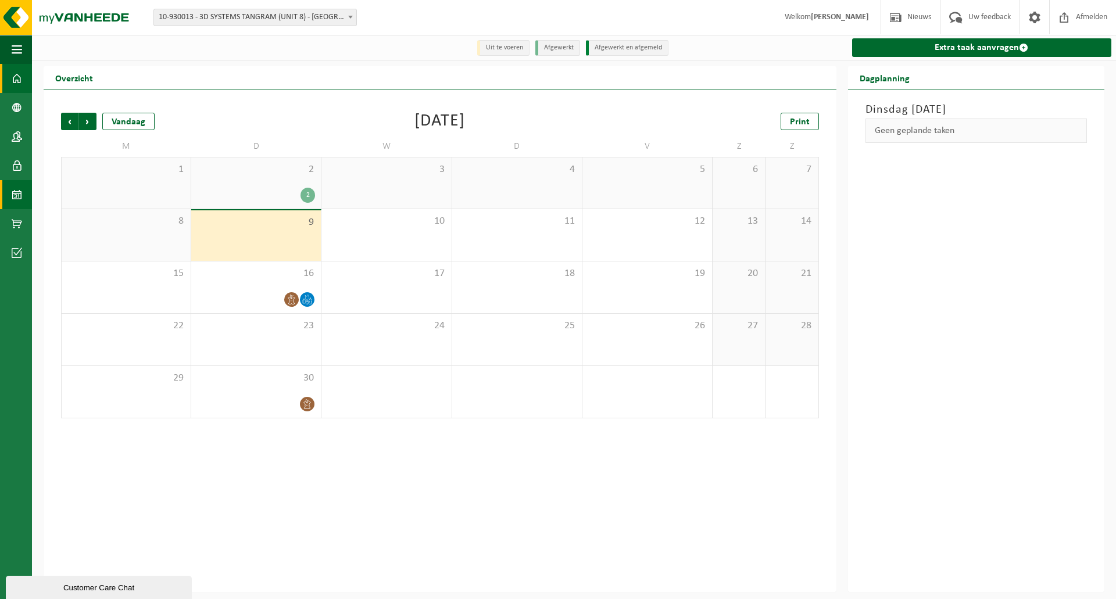
click at [13, 79] on span at bounding box center [17, 78] width 10 height 29
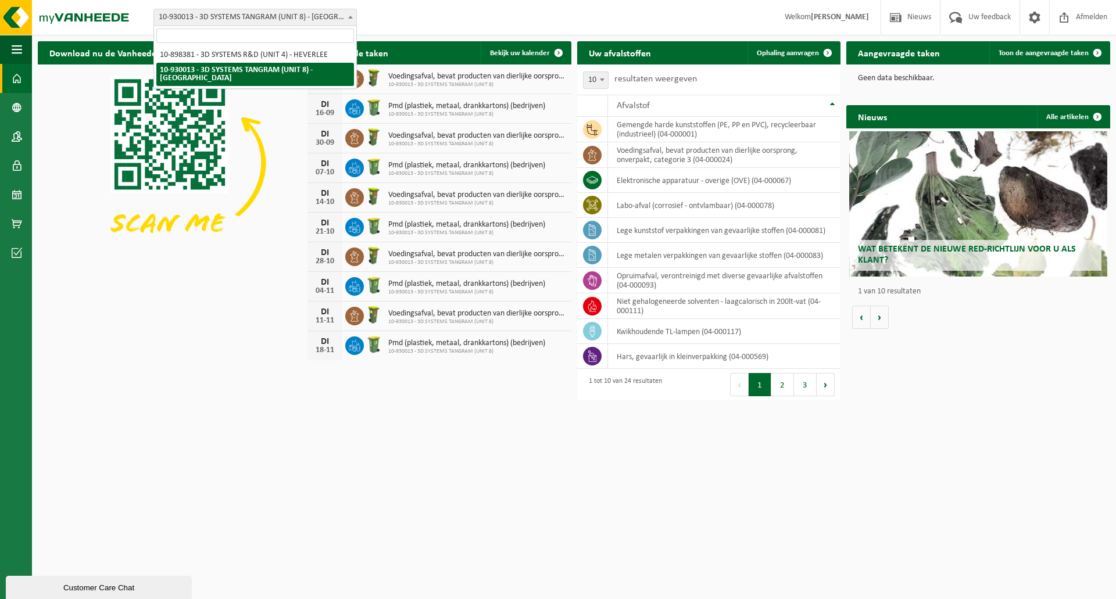
drag, startPoint x: 217, startPoint y: 19, endPoint x: 228, endPoint y: 52, distance: 34.4
click at [217, 19] on span "10-930013 - 3D SYSTEMS TANGRAM (UNIT 8) - [GEOGRAPHIC_DATA]" at bounding box center [255, 17] width 202 height 16
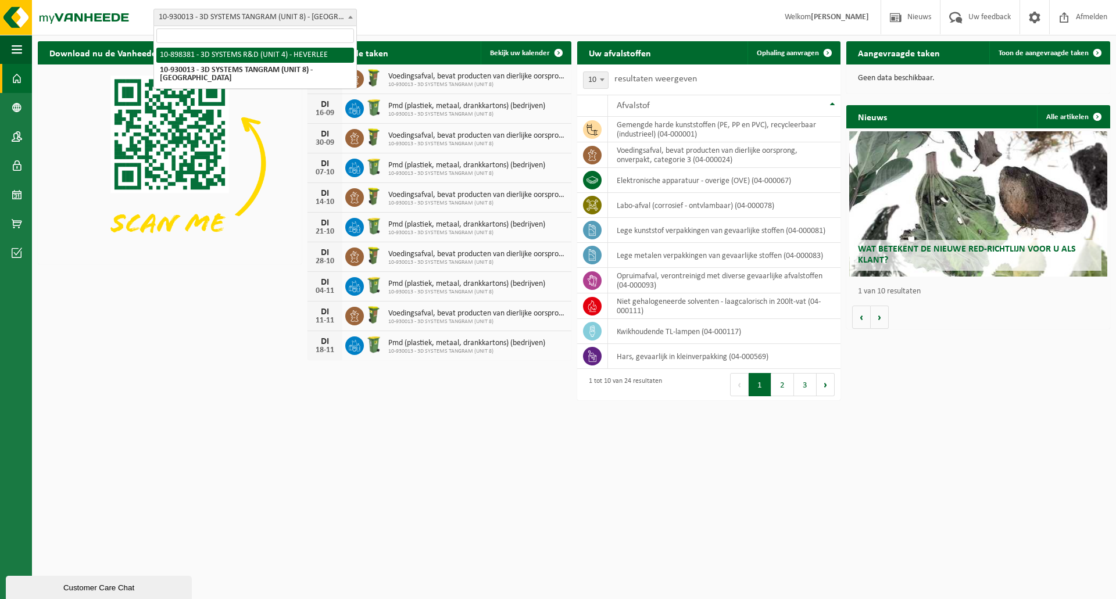
select select "133216"
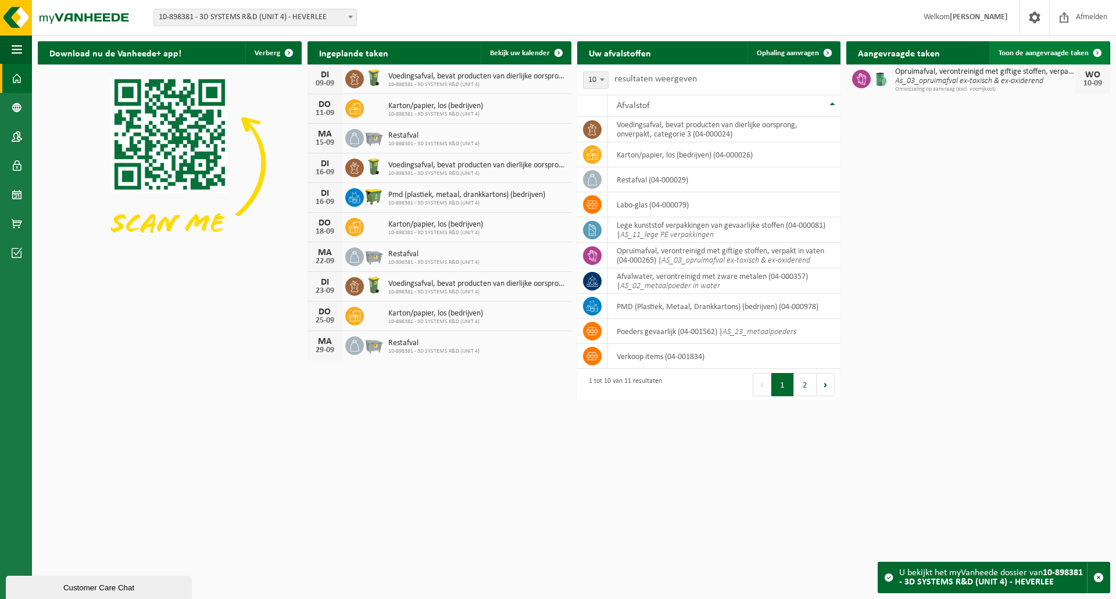
click at [1099, 53] on span at bounding box center [1097, 52] width 23 height 23
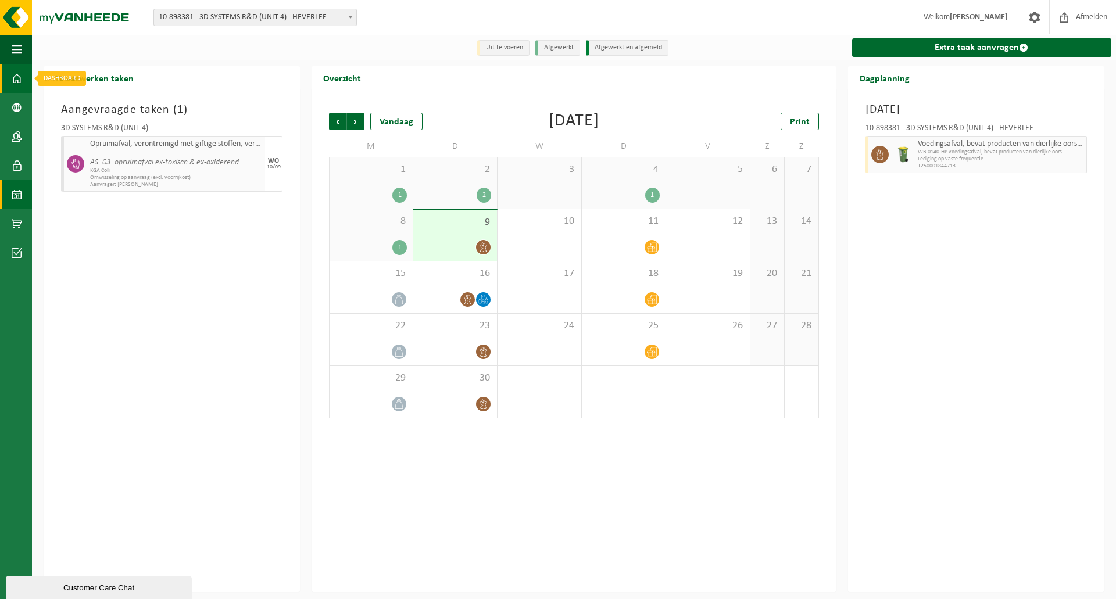
click at [17, 81] on span at bounding box center [17, 78] width 10 height 29
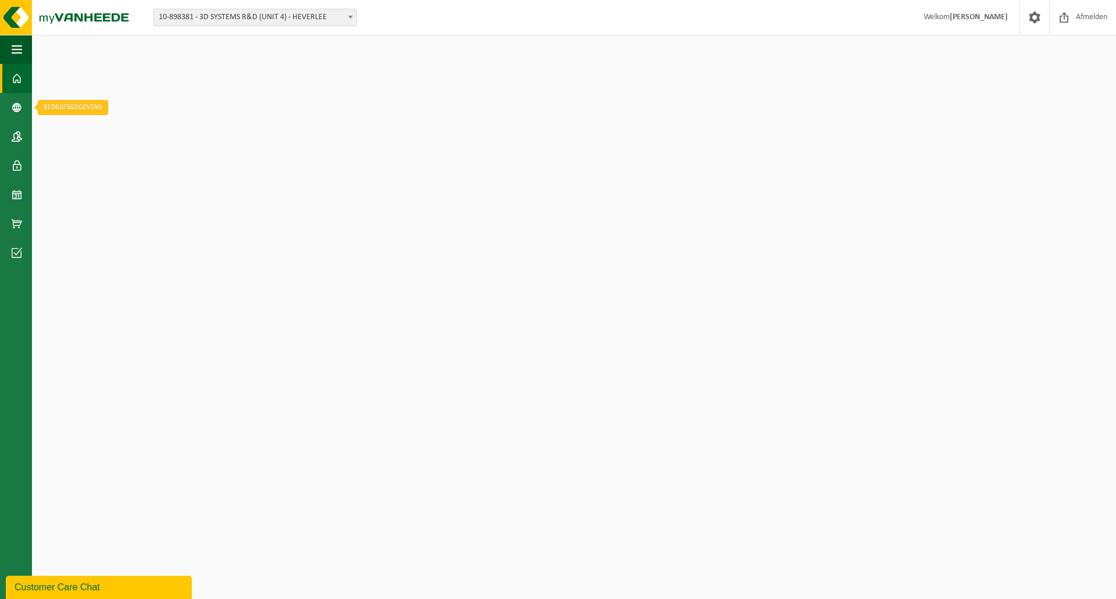
click at [19, 106] on span at bounding box center [17, 107] width 10 height 29
click at [18, 108] on span at bounding box center [17, 107] width 10 height 29
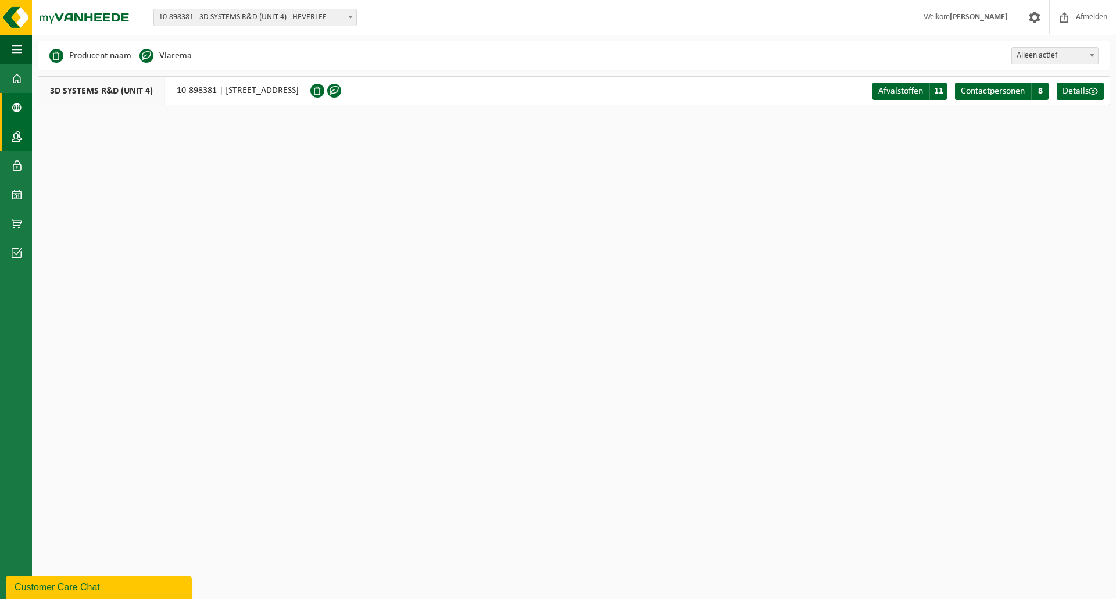
click at [22, 133] on span at bounding box center [17, 136] width 10 height 29
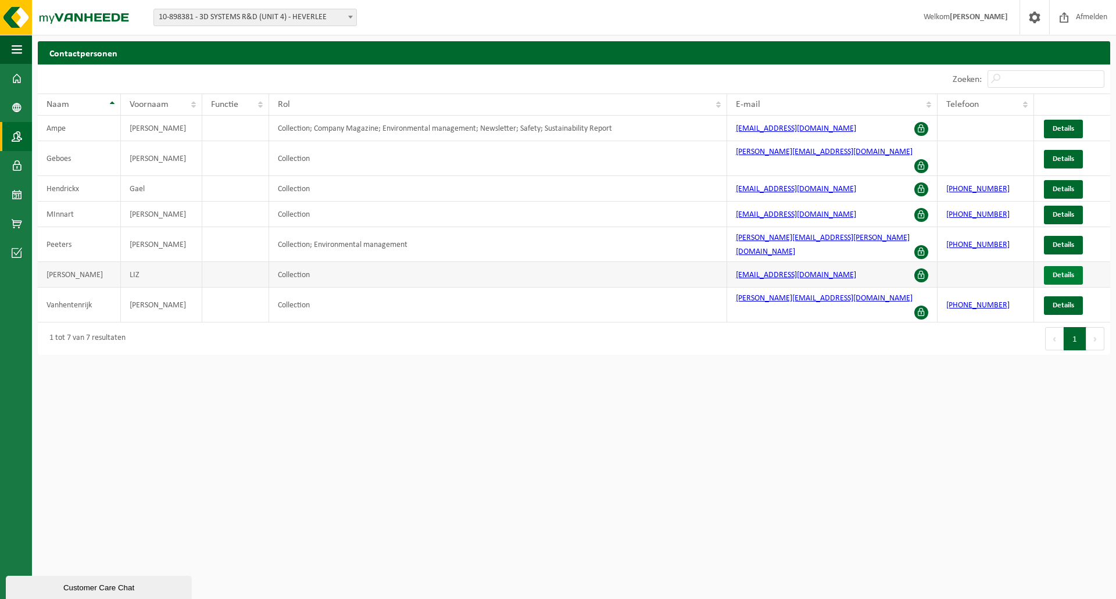
click at [1063, 271] on span "Details" at bounding box center [1063, 275] width 22 height 8
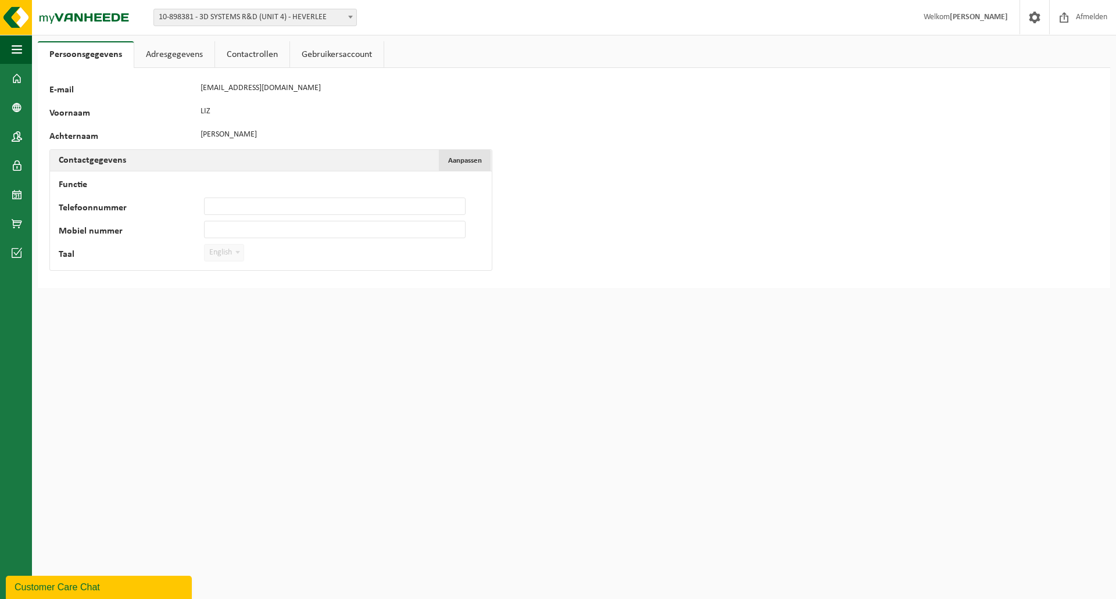
click at [456, 164] on span "Aanpassen" at bounding box center [465, 161] width 34 height 8
click at [223, 227] on input "Mobiel nummer" at bounding box center [335, 229] width 262 height 17
type input "[PHONE_NUMBER]"
click at [231, 253] on span "English" at bounding box center [224, 253] width 39 height 16
select select "0"
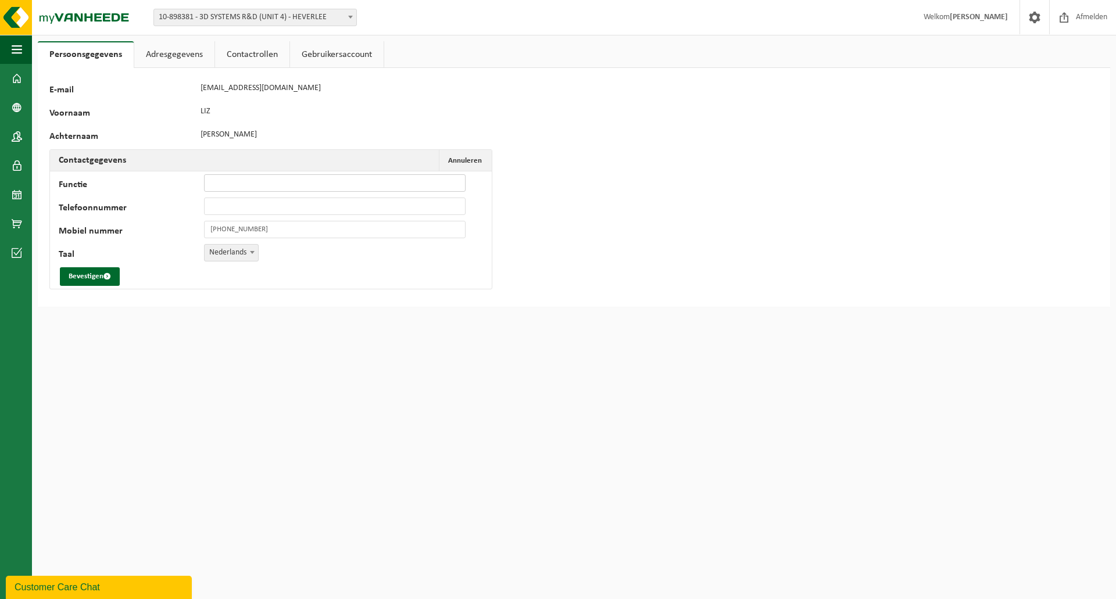
click at [231, 184] on input "Functie" at bounding box center [335, 182] width 262 height 17
type input "B"
click at [161, 55] on link "Adresgegevens" at bounding box center [174, 54] width 80 height 27
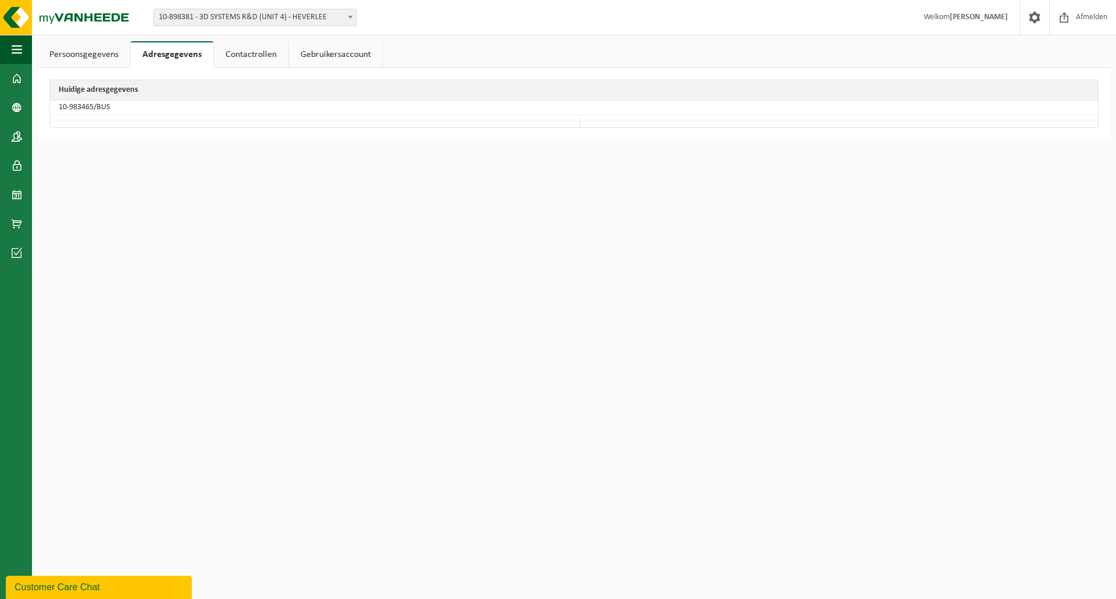
click at [242, 53] on link "Contactrollen" at bounding box center [251, 54] width 74 height 27
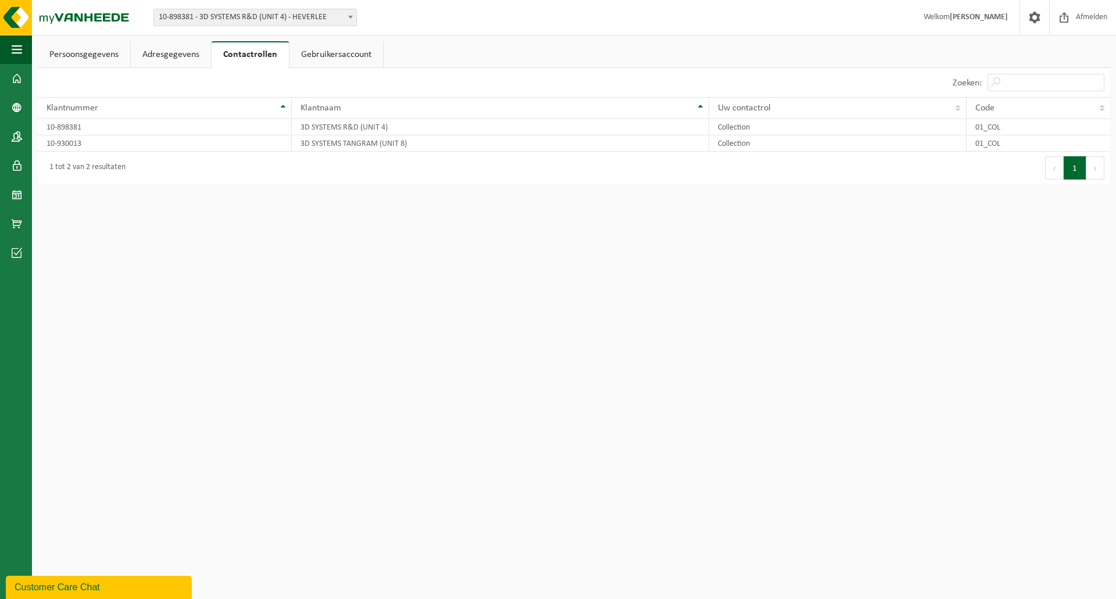
click at [332, 57] on link "Gebruikersaccount" at bounding box center [336, 54] width 94 height 27
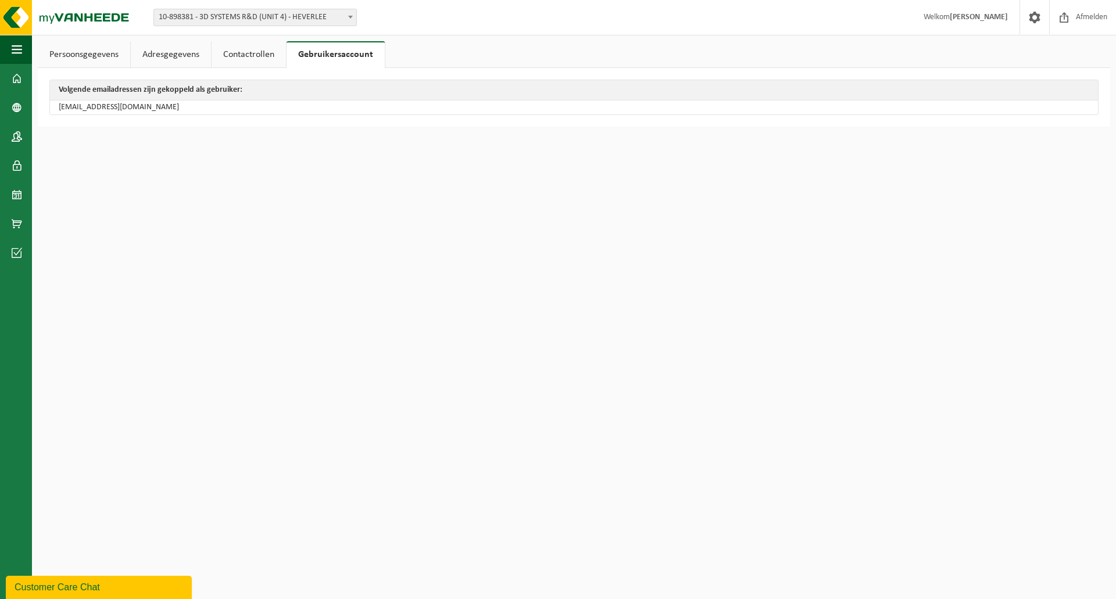
click at [114, 61] on link "Persoonsgegevens" at bounding box center [84, 54] width 92 height 27
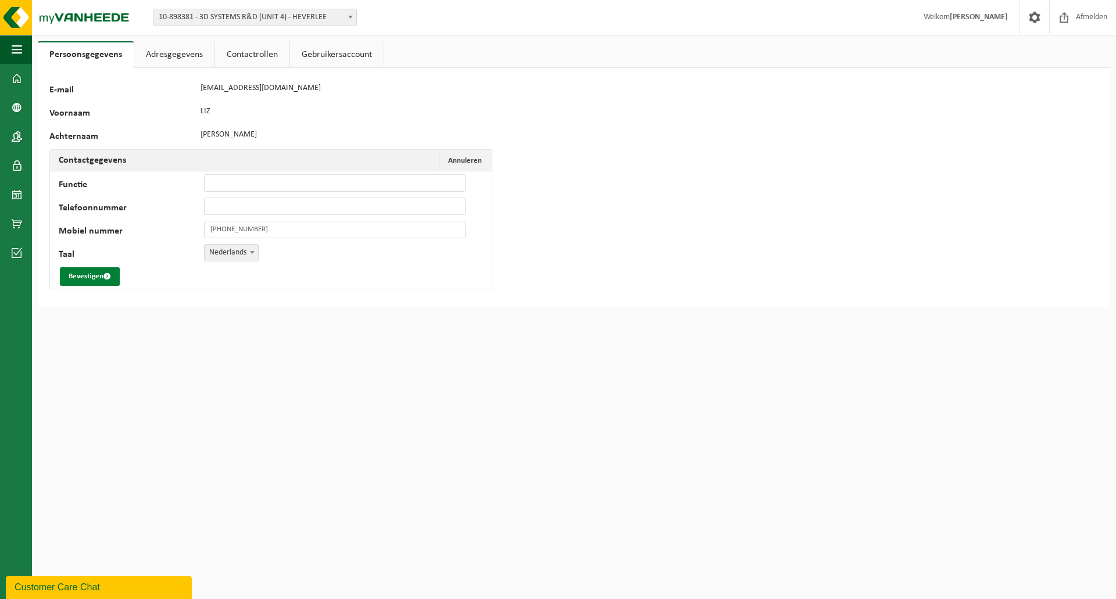
click at [96, 274] on button "Bevestigen" at bounding box center [90, 276] width 60 height 19
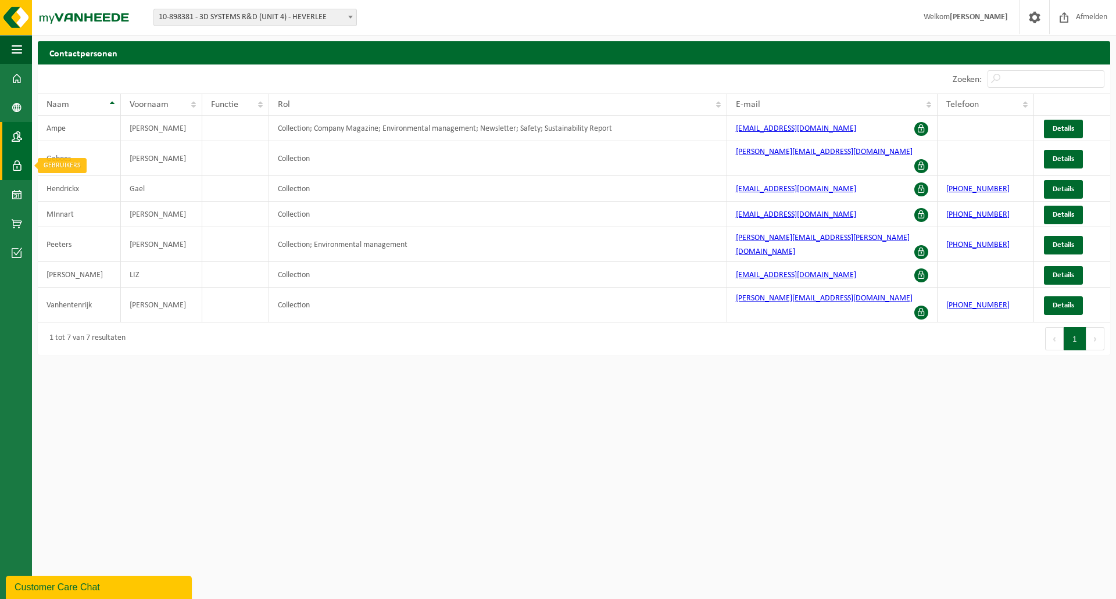
click at [12, 167] on span at bounding box center [17, 165] width 10 height 29
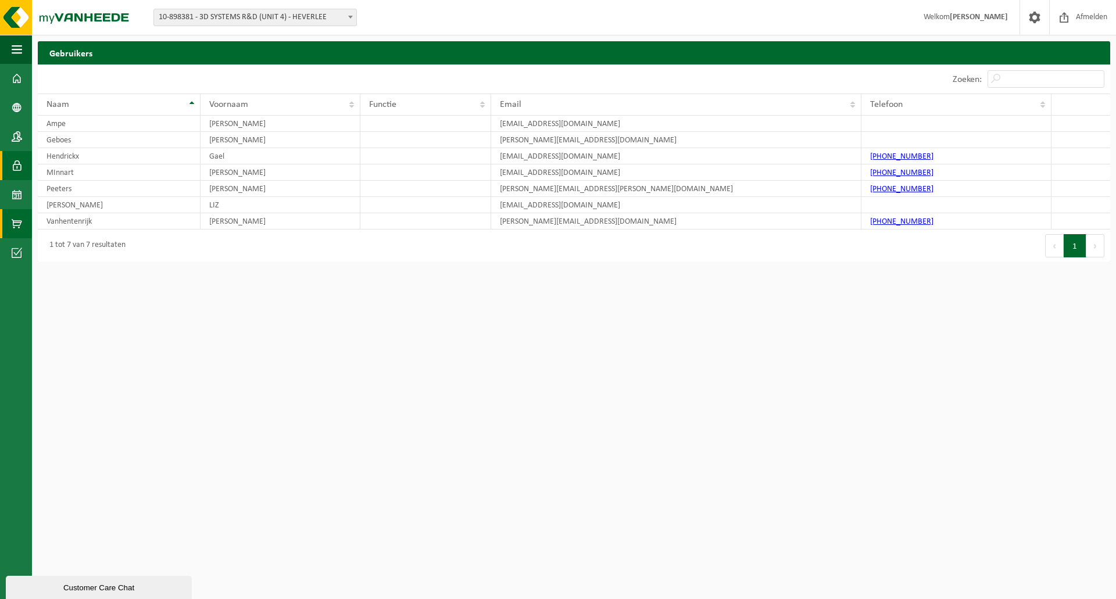
click at [17, 225] on span at bounding box center [17, 223] width 10 height 29
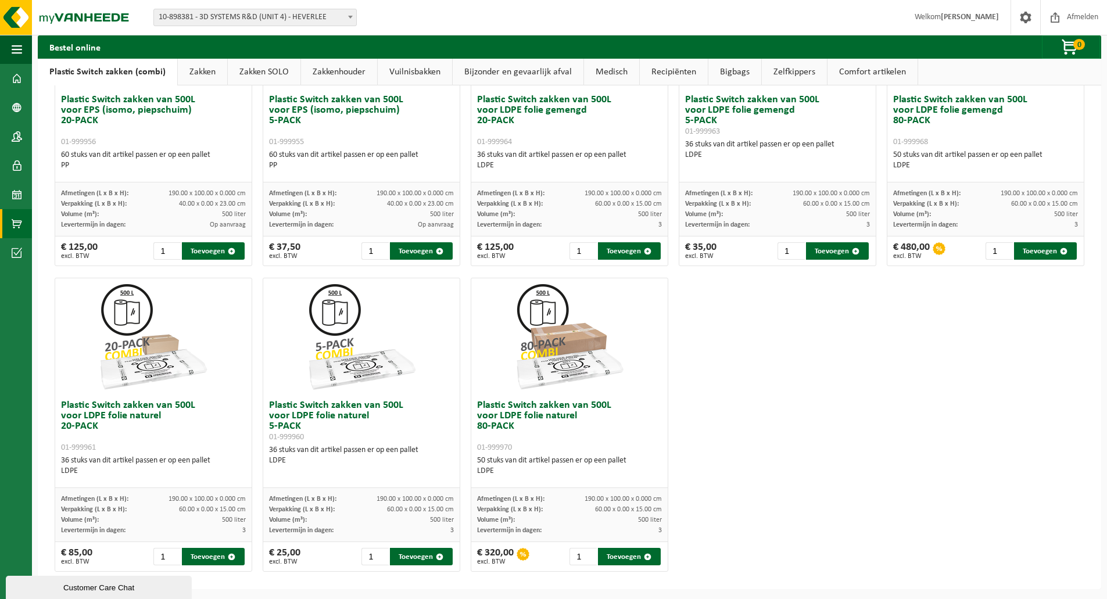
scroll to position [492, 0]
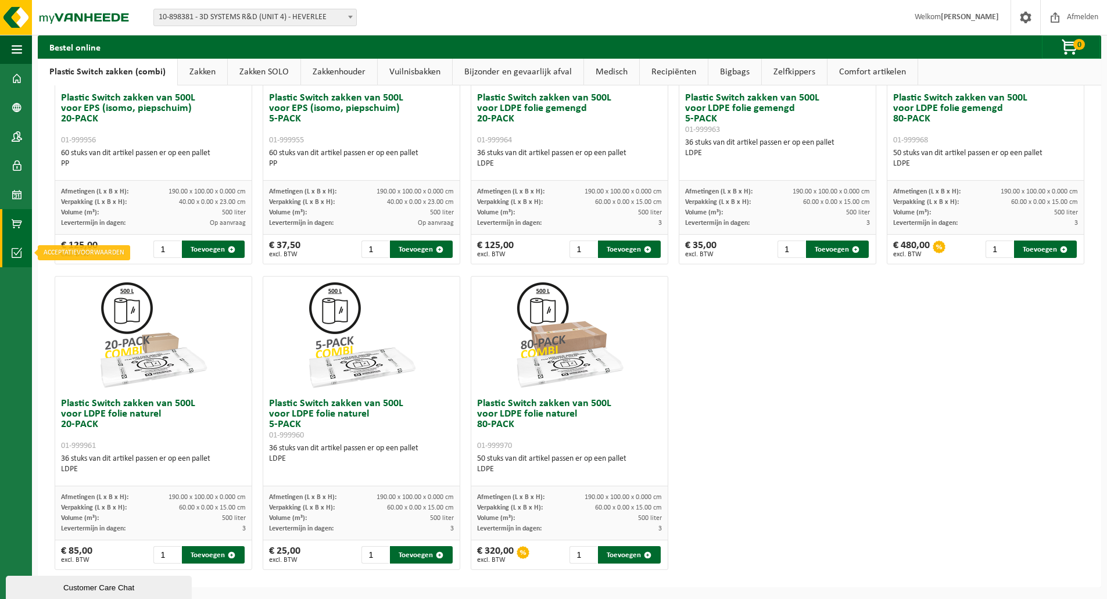
click at [21, 246] on span at bounding box center [17, 252] width 10 height 29
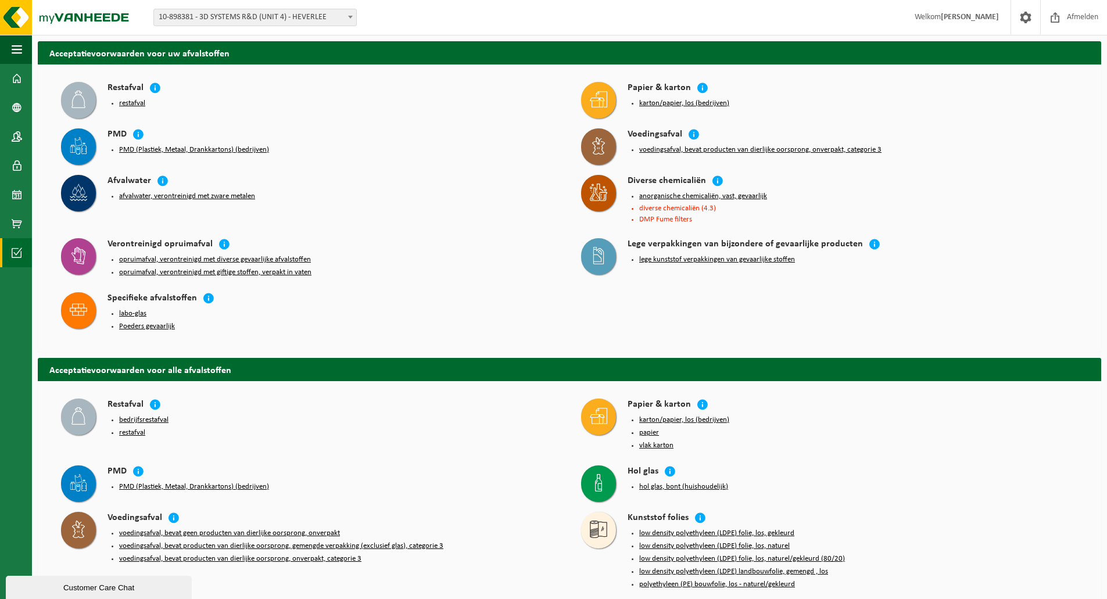
click at [750, 194] on button "anorganische chemicaliën, vast, gevaarlijk" at bounding box center [703, 196] width 128 height 9
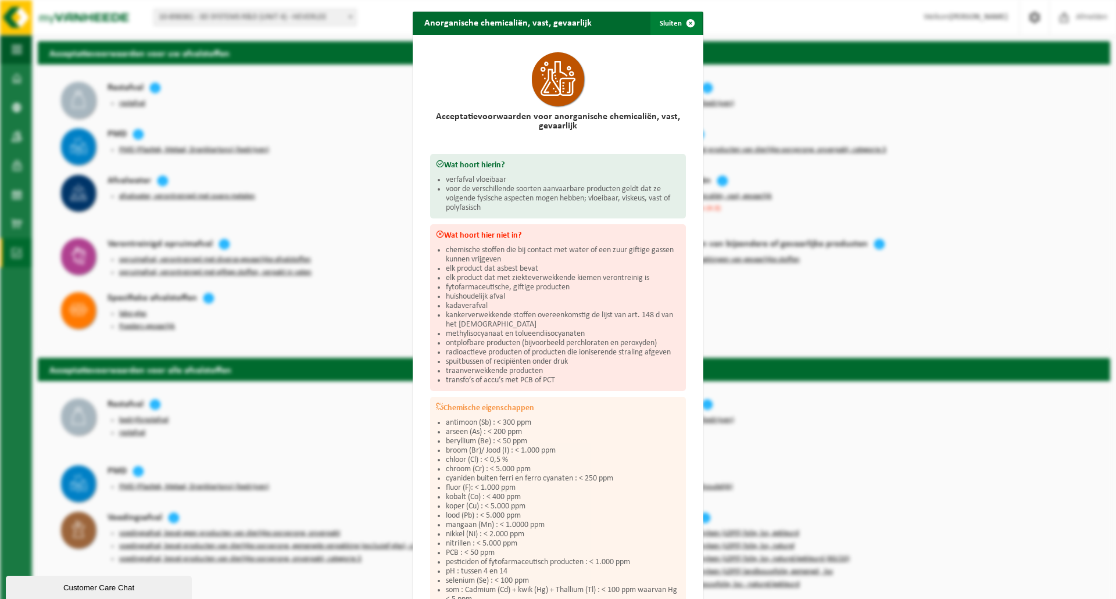
click at [687, 21] on span "button" at bounding box center [690, 23] width 23 height 23
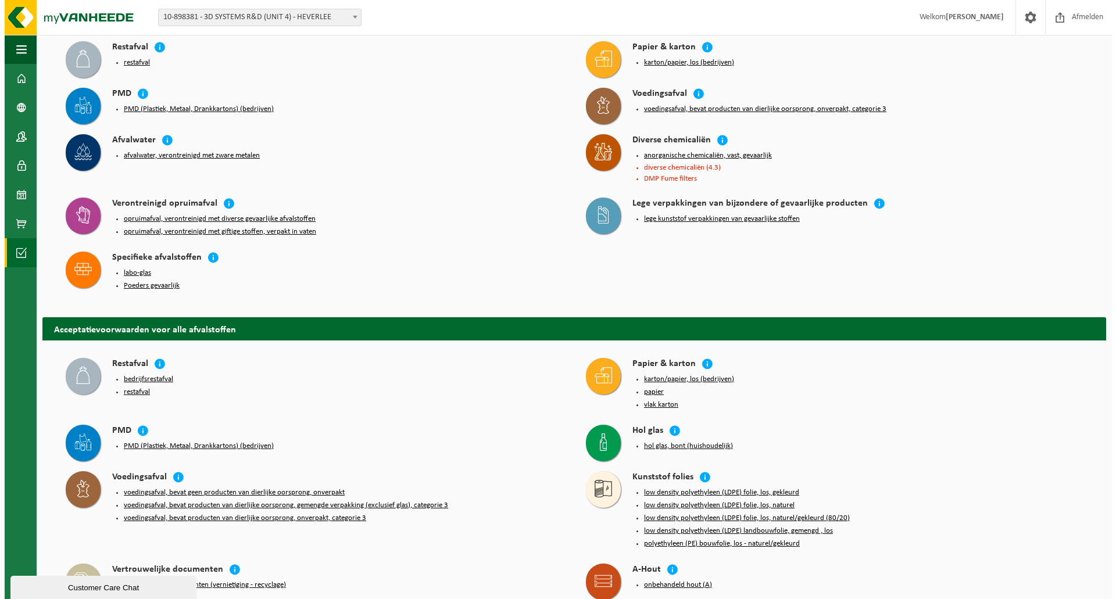
scroll to position [58, 0]
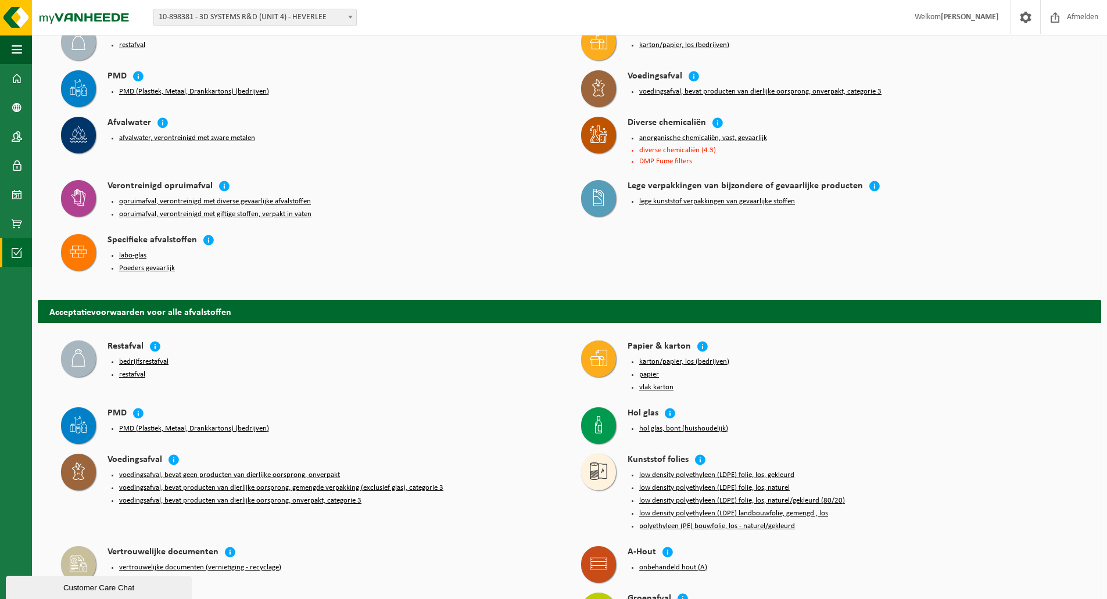
click at [248, 198] on button "opruimafval, verontreinigd met diverse gevaarlijke afvalstoffen" at bounding box center [215, 201] width 192 height 9
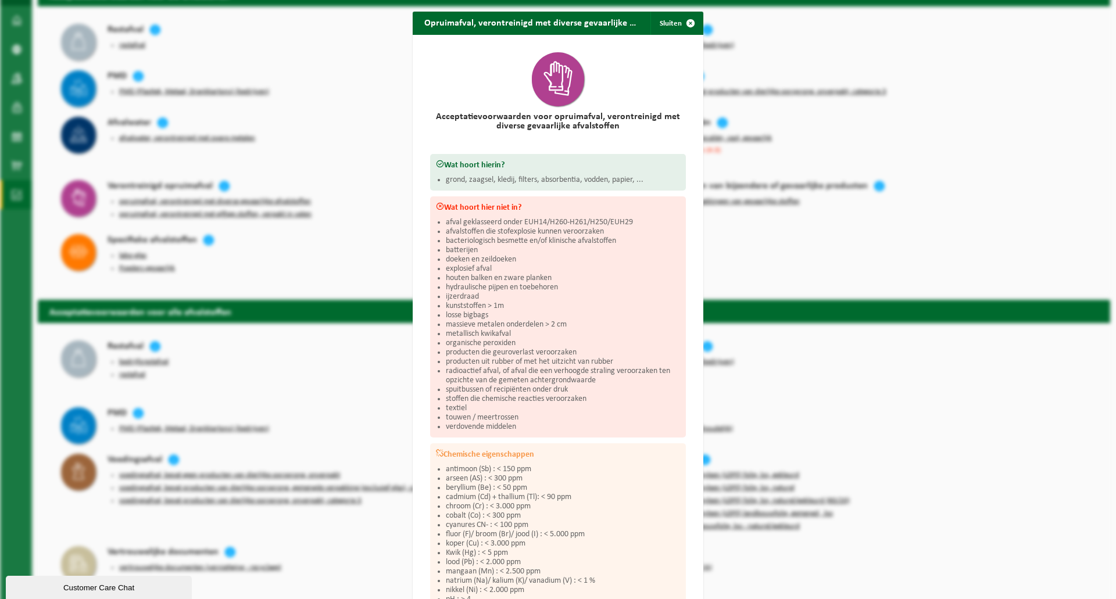
drag, startPoint x: 687, startPoint y: 19, endPoint x: 665, endPoint y: 23, distance: 22.5
click at [685, 21] on span "button" at bounding box center [690, 23] width 23 height 23
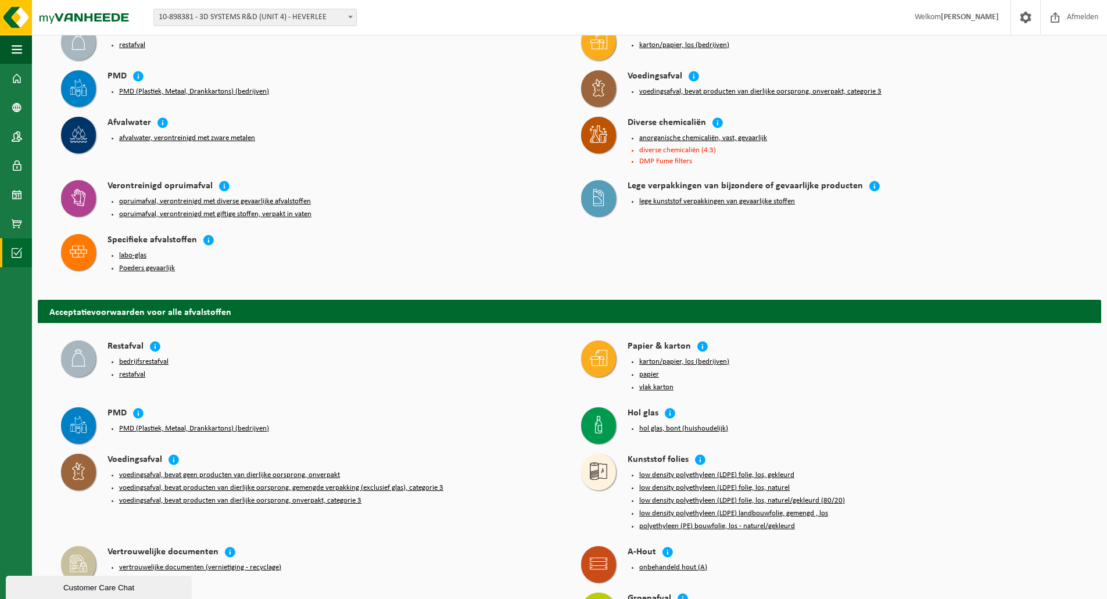
click at [205, 211] on button "opruimafval, verontreinigd met giftige stoffen, verpakt in vaten" at bounding box center [215, 214] width 192 height 9
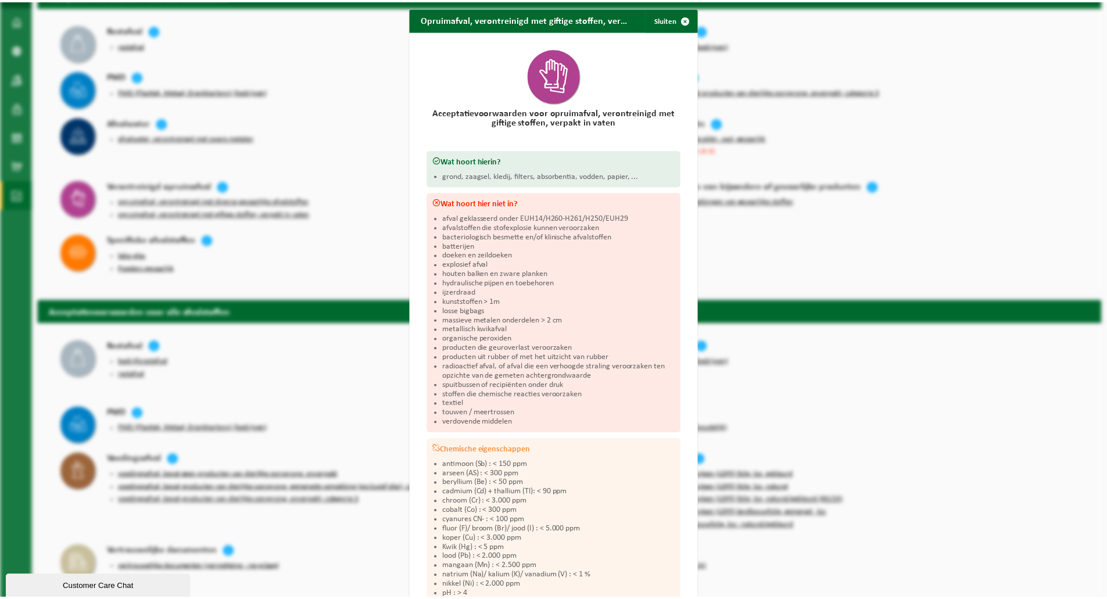
scroll to position [0, 0]
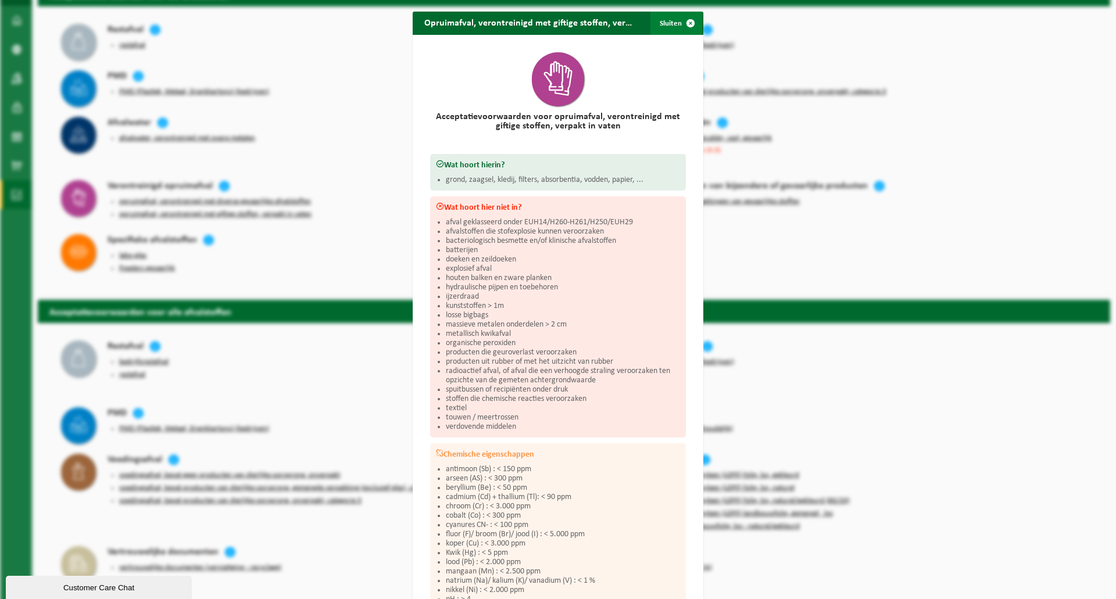
click at [683, 21] on span "button" at bounding box center [690, 23] width 23 height 23
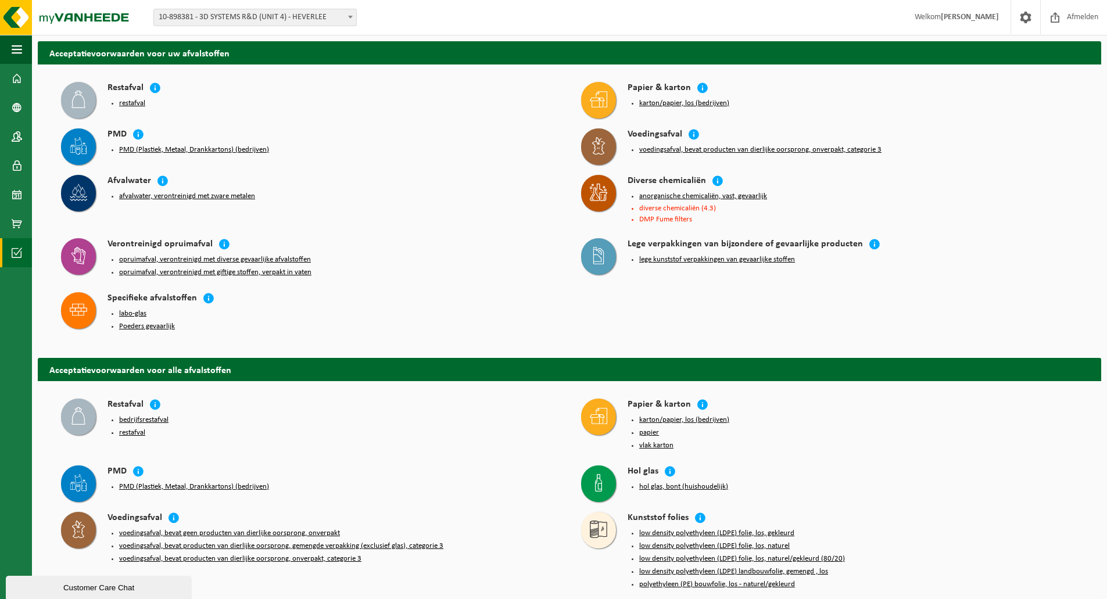
click at [168, 324] on button "Poeders gevaarlijk" at bounding box center [147, 326] width 56 height 9
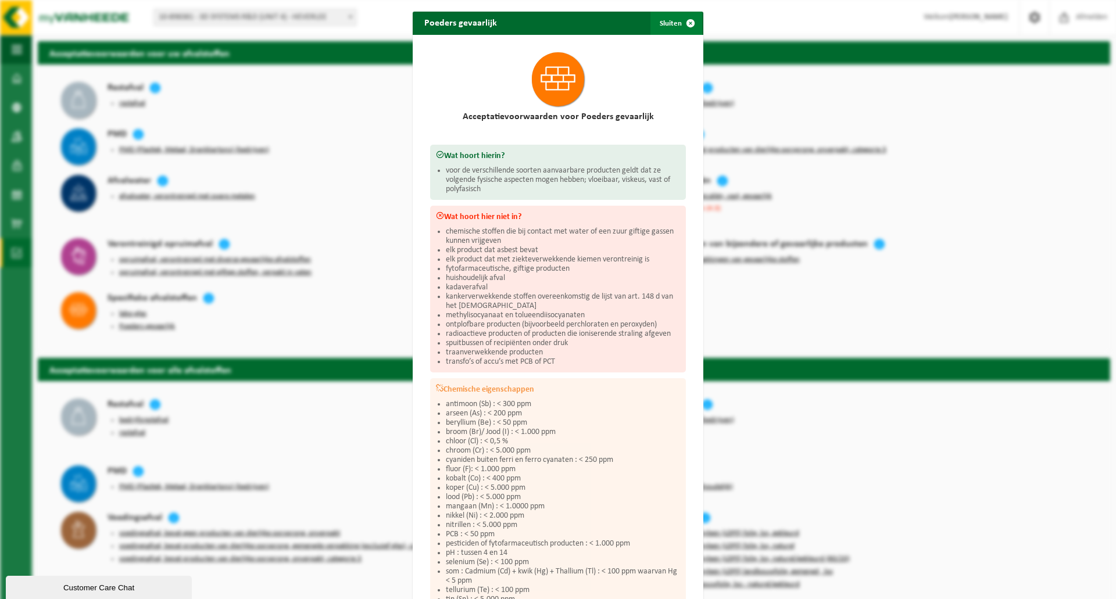
click at [689, 23] on span "button" at bounding box center [690, 23] width 23 height 23
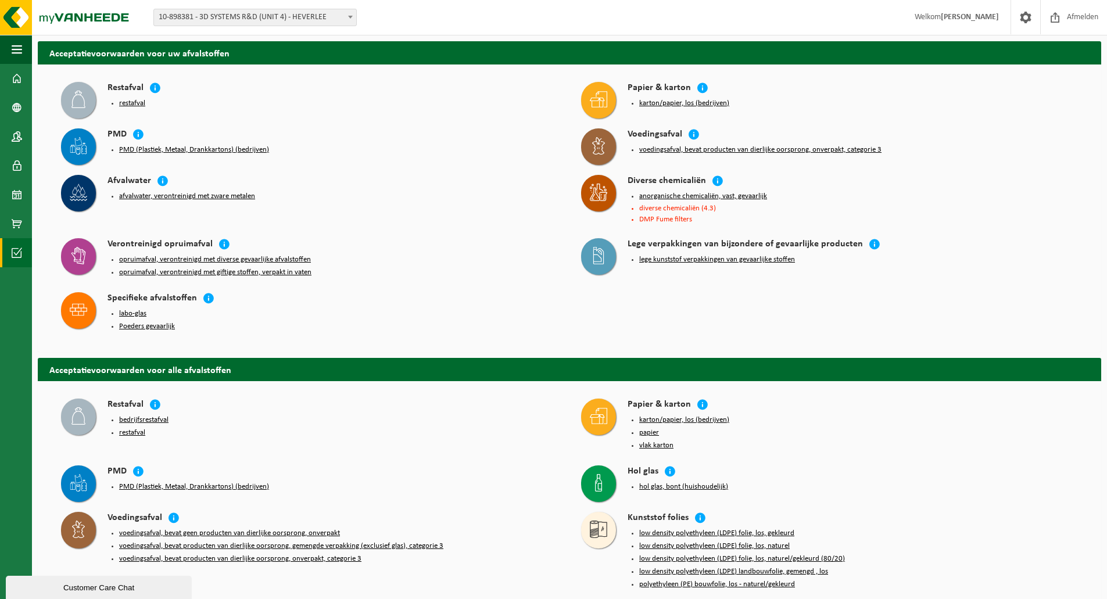
click at [699, 194] on button "anorganische chemicaliën, vast, gevaarlijk" at bounding box center [703, 196] width 128 height 9
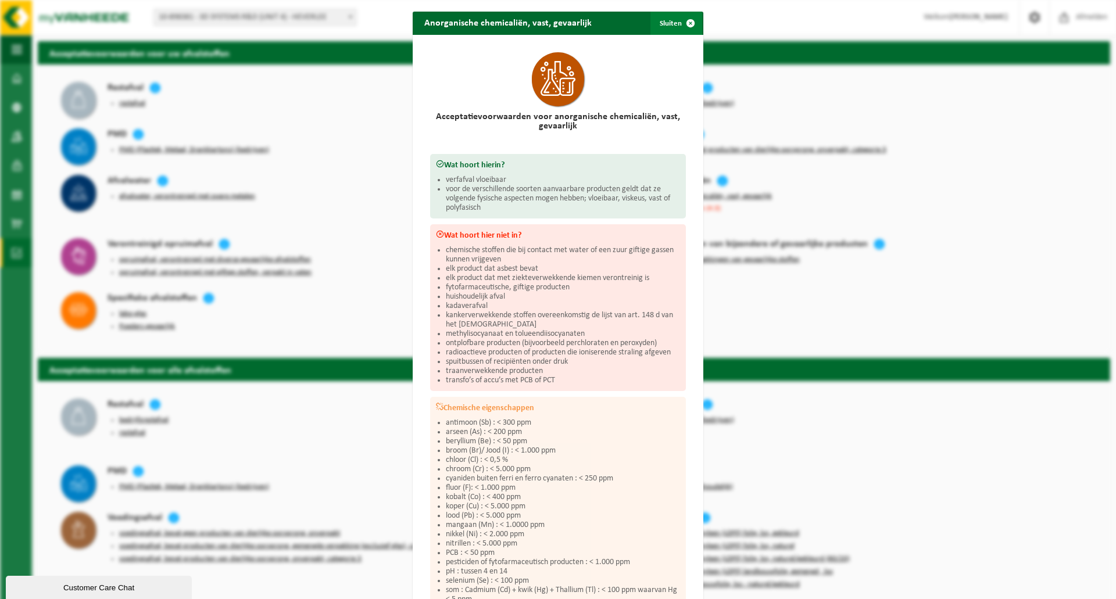
click at [690, 23] on span "button" at bounding box center [690, 23] width 23 height 23
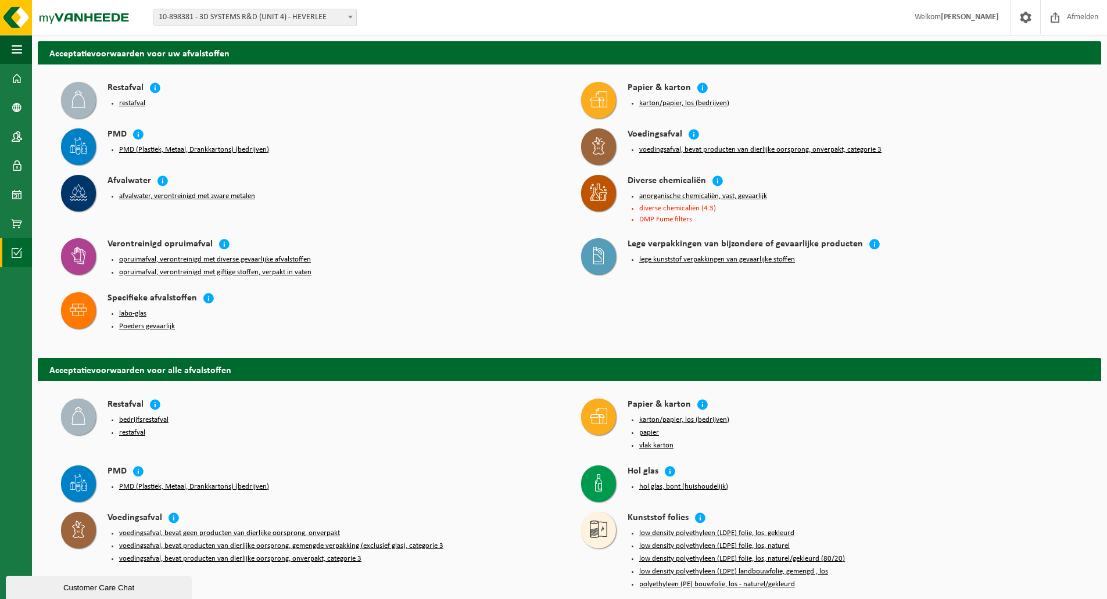
click at [683, 257] on button "lege kunststof verpakkingen van gevaarlijke stoffen" at bounding box center [717, 259] width 156 height 9
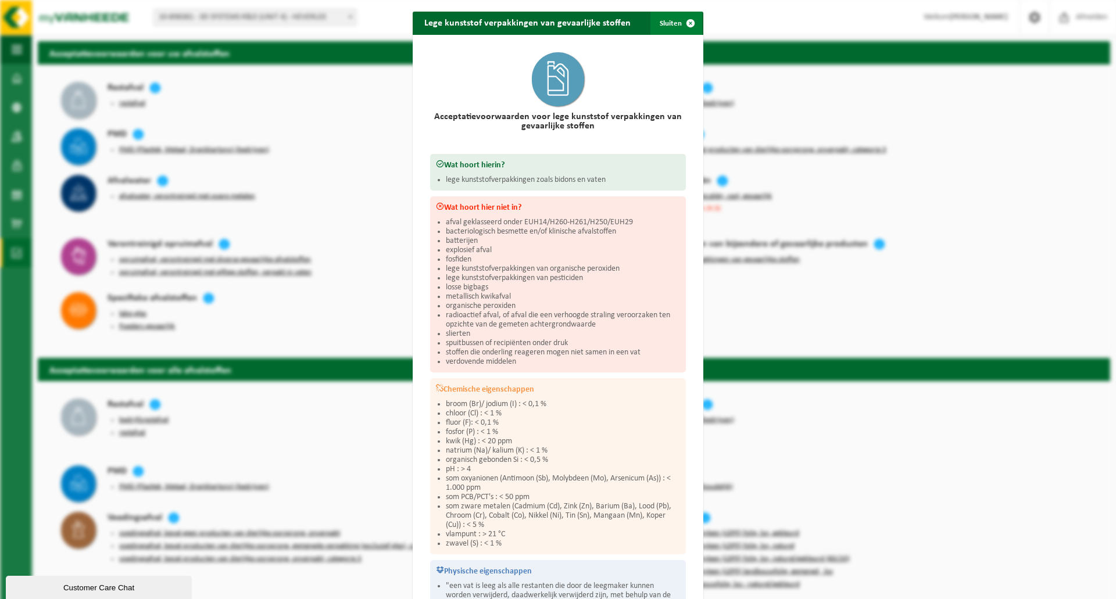
click at [686, 25] on span "button" at bounding box center [690, 23] width 23 height 23
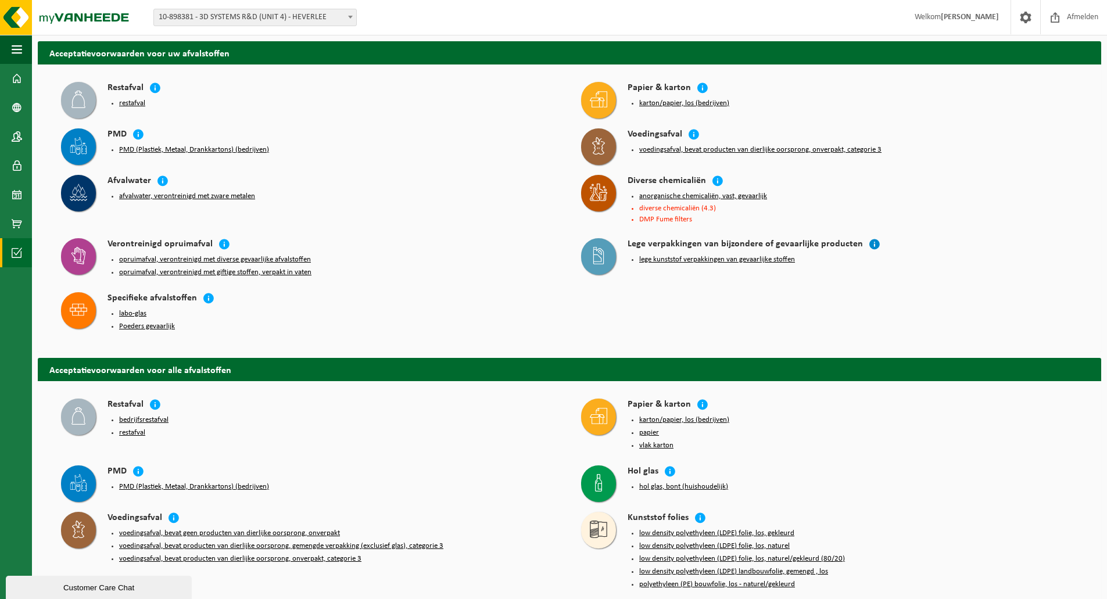
click at [869, 244] on icon at bounding box center [875, 244] width 12 height 12
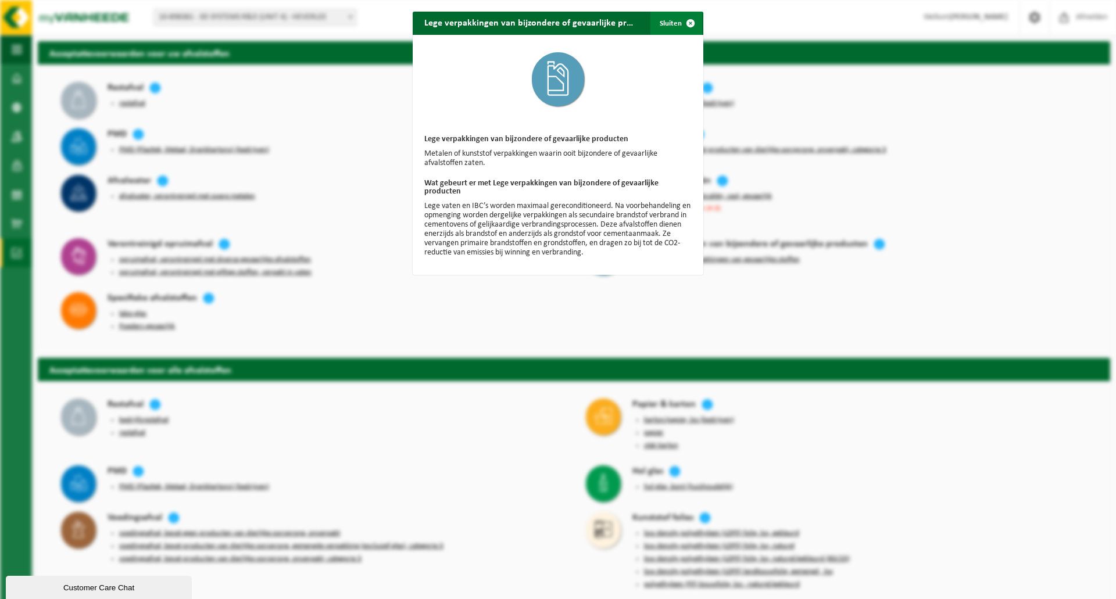
click at [685, 22] on span "button" at bounding box center [690, 23] width 23 height 23
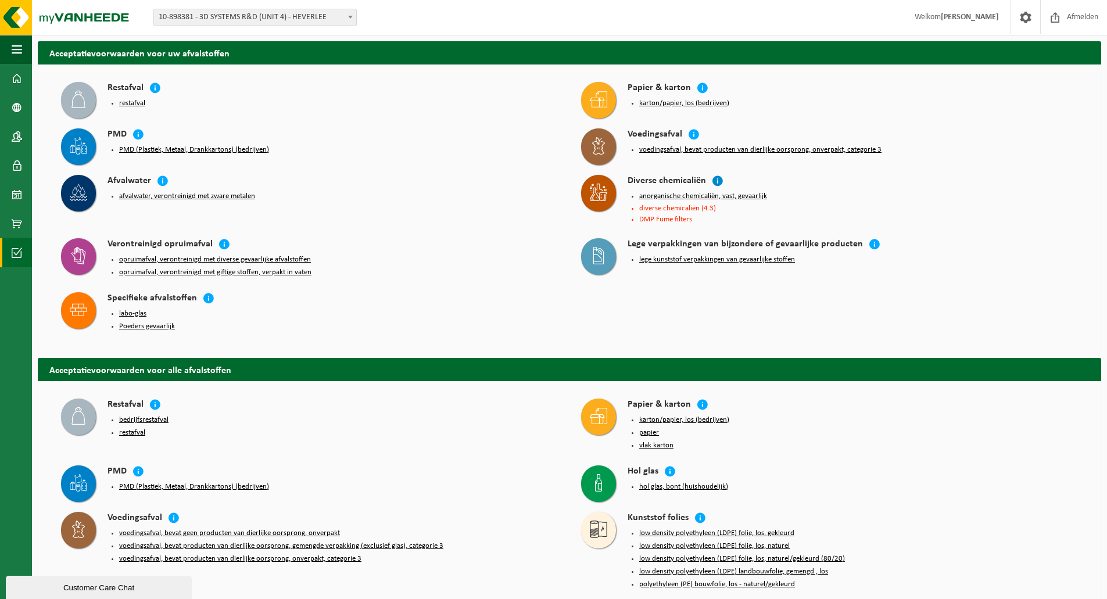
click at [718, 181] on icon at bounding box center [718, 181] width 12 height 12
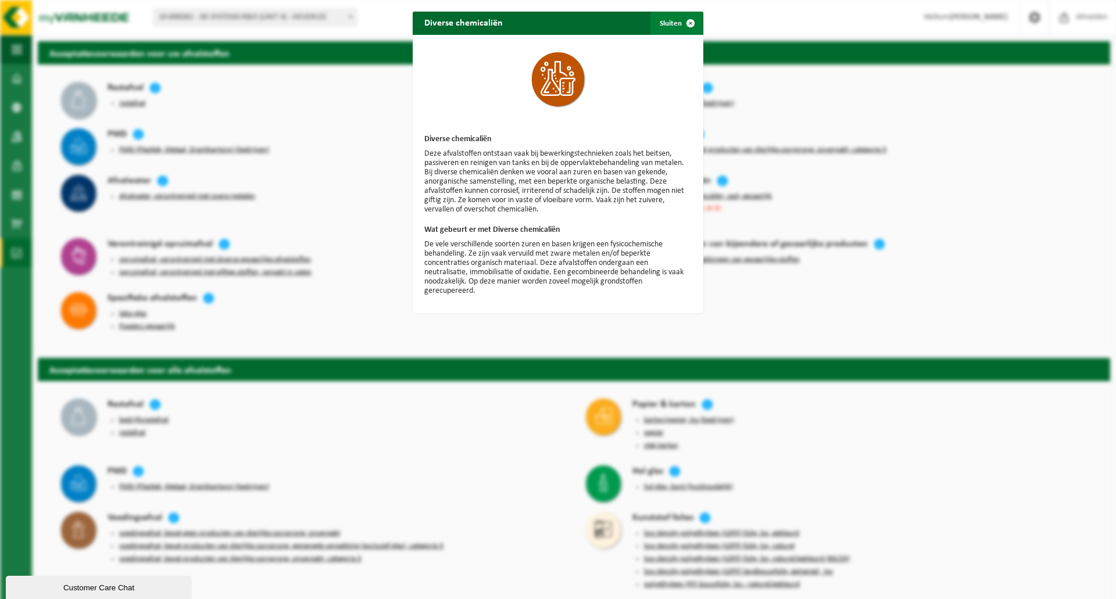
click at [683, 24] on span "button" at bounding box center [690, 23] width 23 height 23
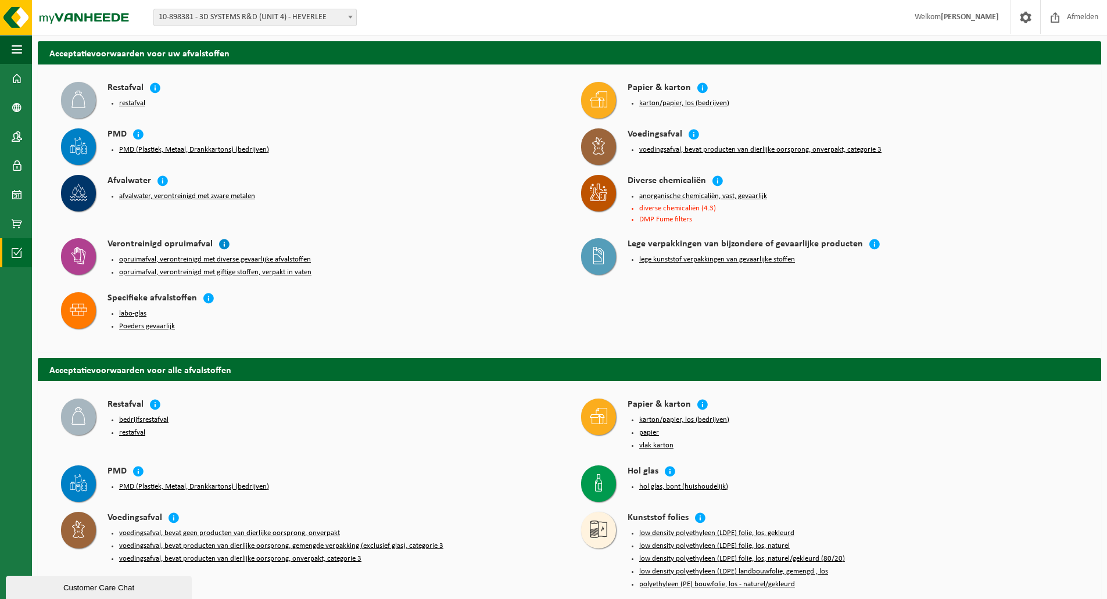
click at [221, 240] on icon at bounding box center [225, 244] width 12 height 12
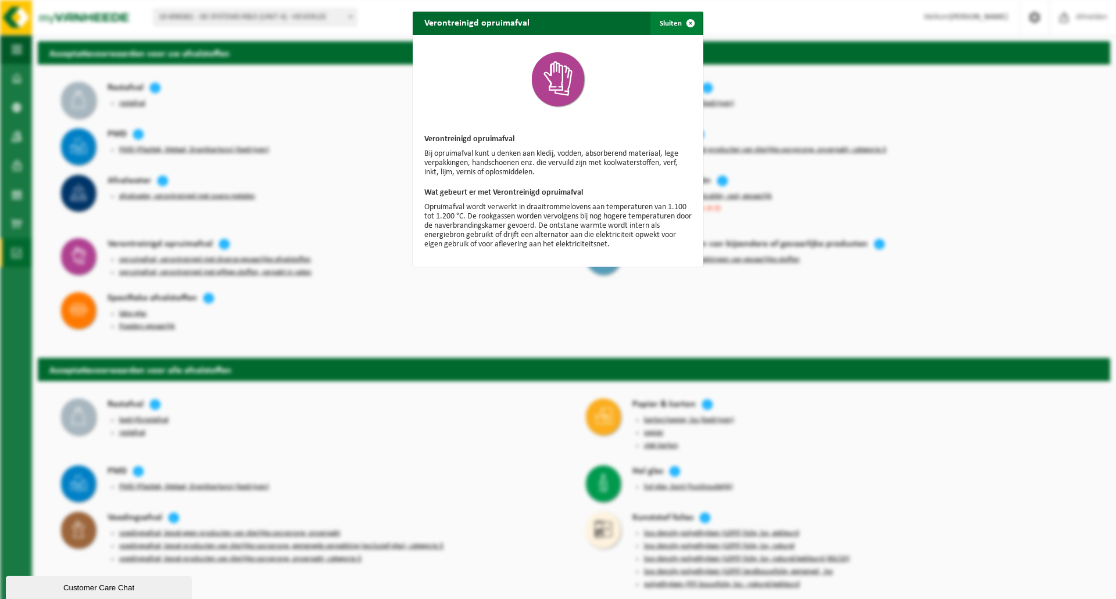
click at [685, 23] on span "button" at bounding box center [690, 23] width 23 height 23
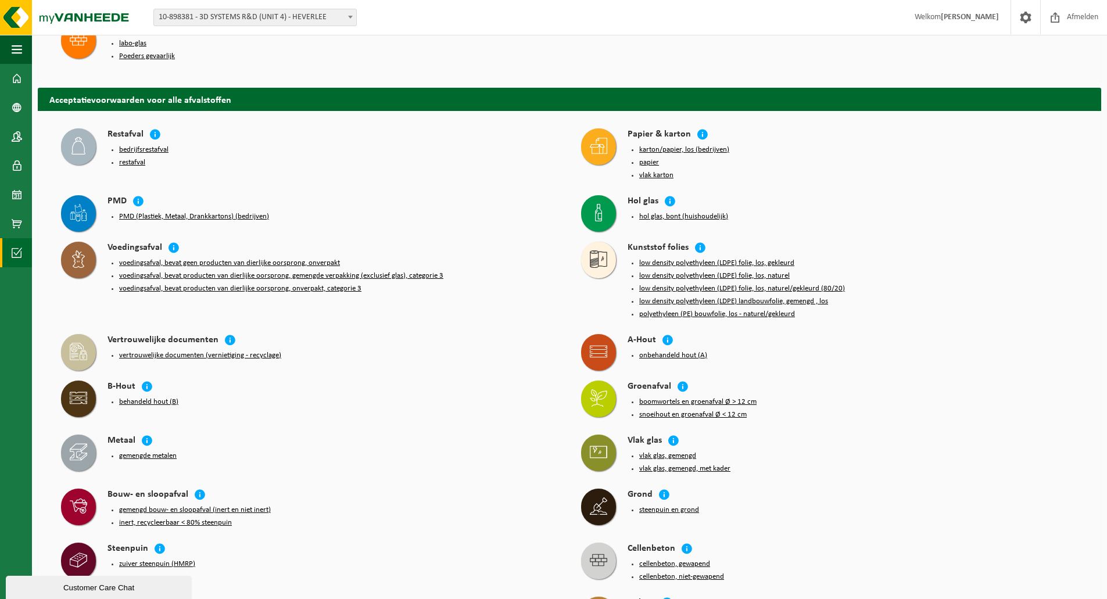
scroll to position [291, 0]
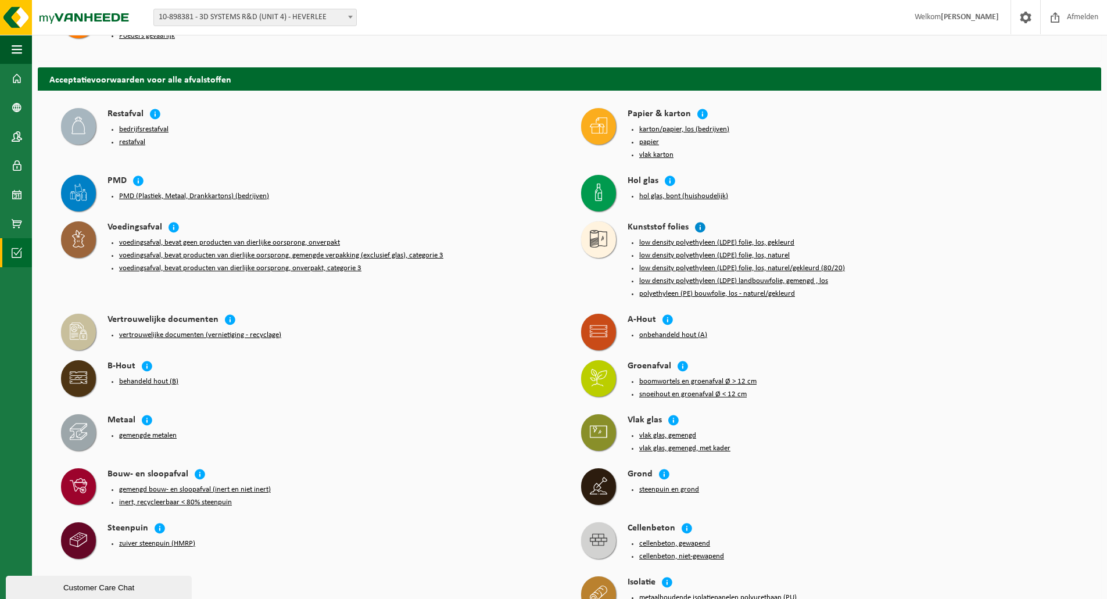
click at [699, 222] on icon at bounding box center [700, 227] width 12 height 12
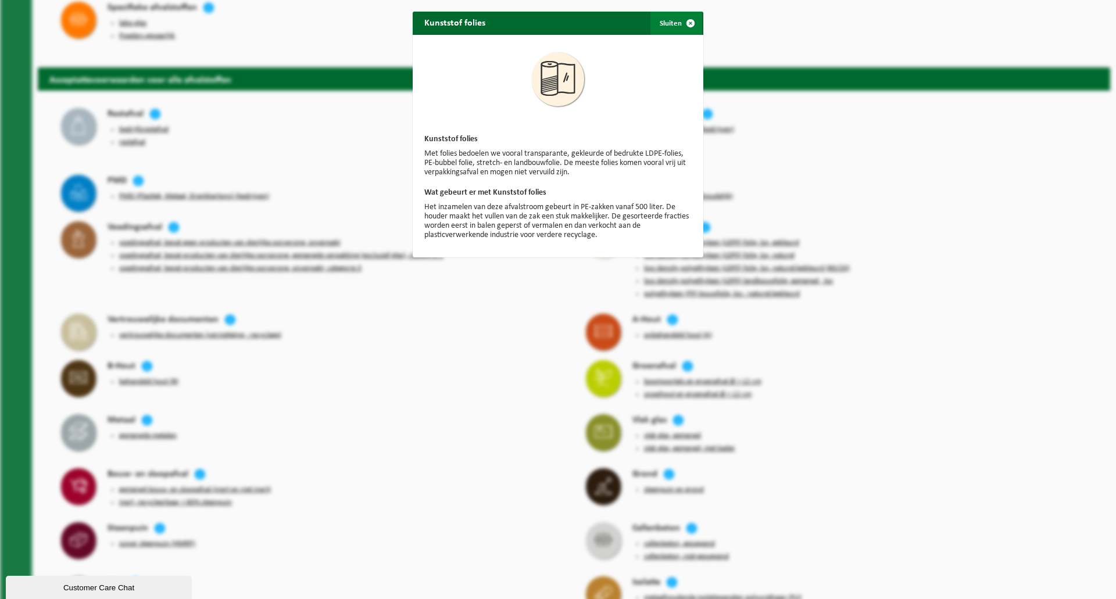
click at [689, 19] on span "button" at bounding box center [690, 23] width 23 height 23
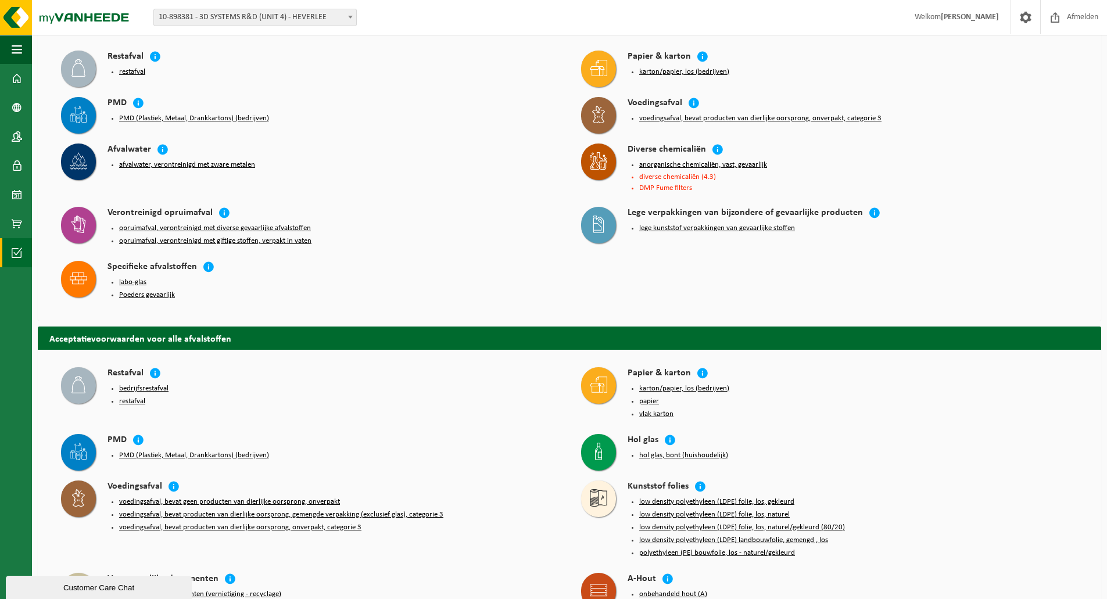
scroll to position [0, 0]
